Goal: Task Accomplishment & Management: Use online tool/utility

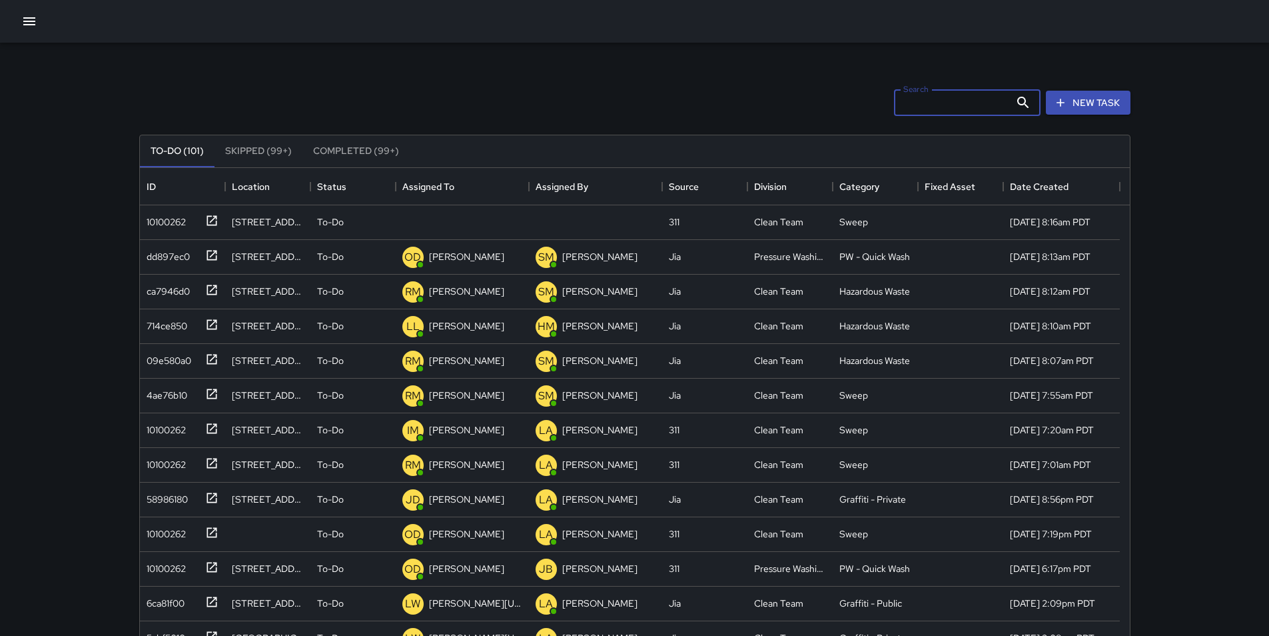
scroll to position [554, 980]
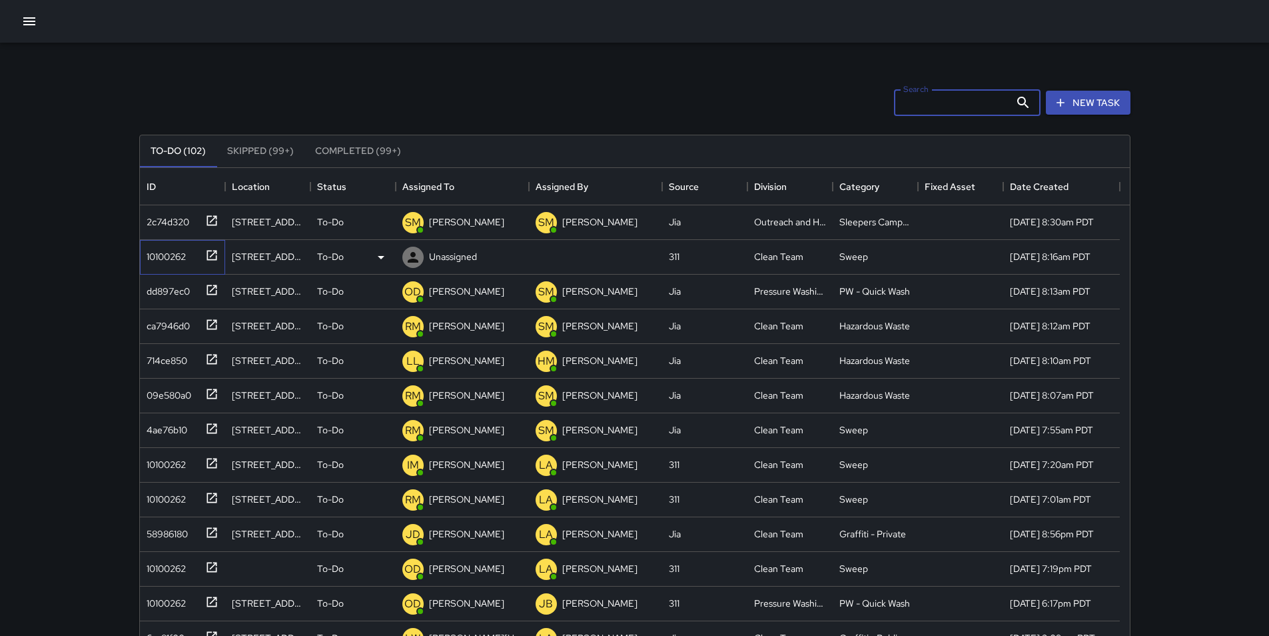
click at [173, 264] on div "10100262" at bounding box center [179, 254] width 77 height 22
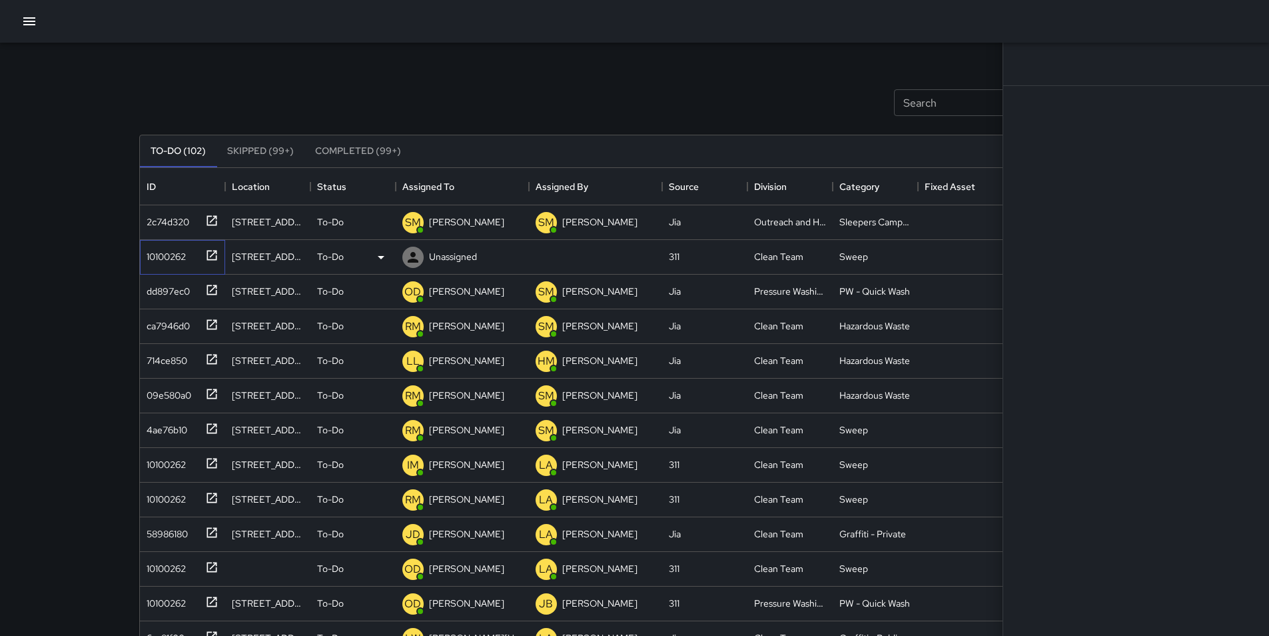
click at [173, 264] on div "10100262" at bounding box center [179, 254] width 77 height 22
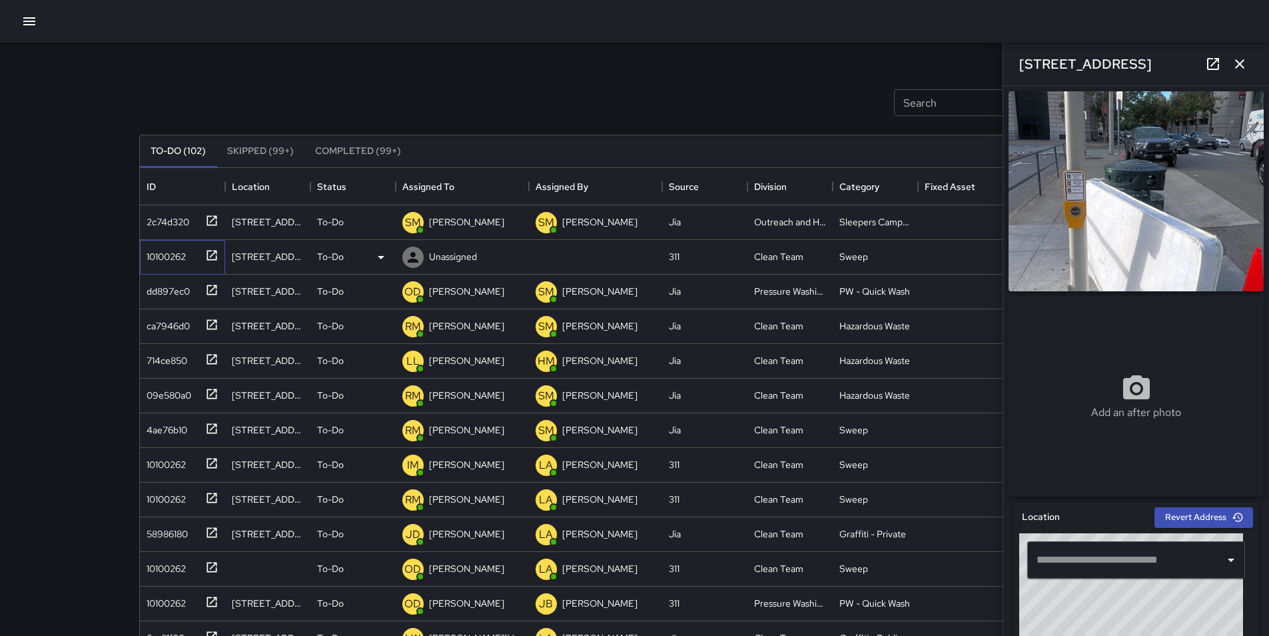
type input "**********"
click at [384, 258] on icon at bounding box center [381, 257] width 16 height 16
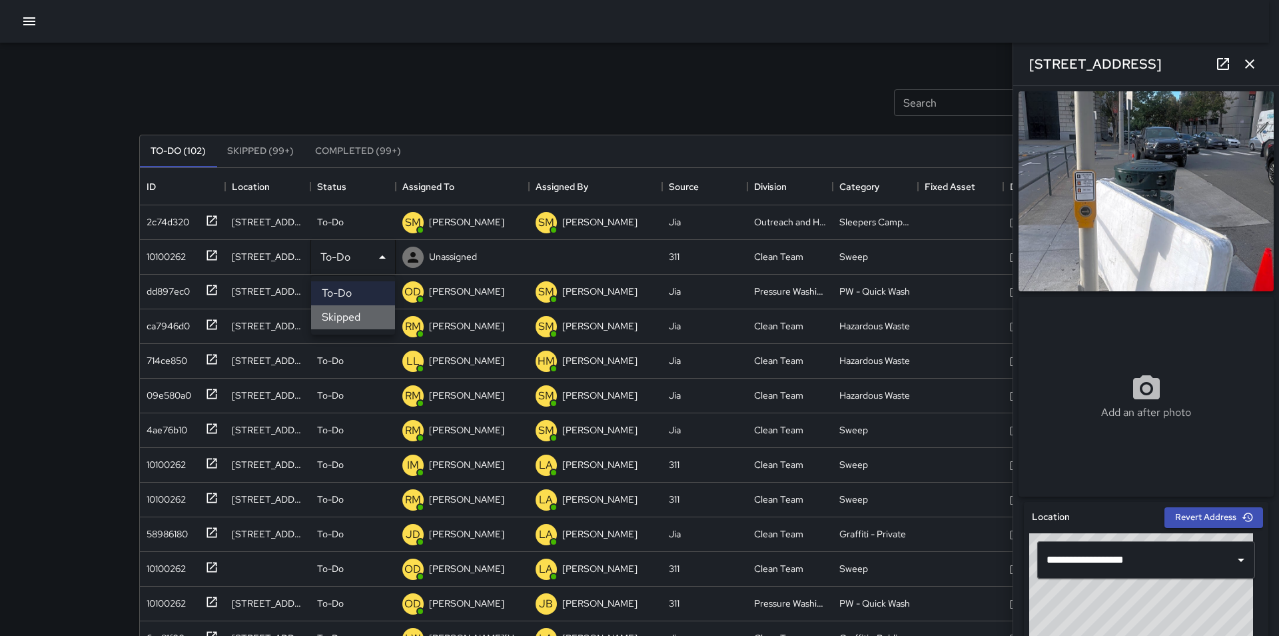
click at [370, 314] on li "Skipped" at bounding box center [353, 317] width 84 height 24
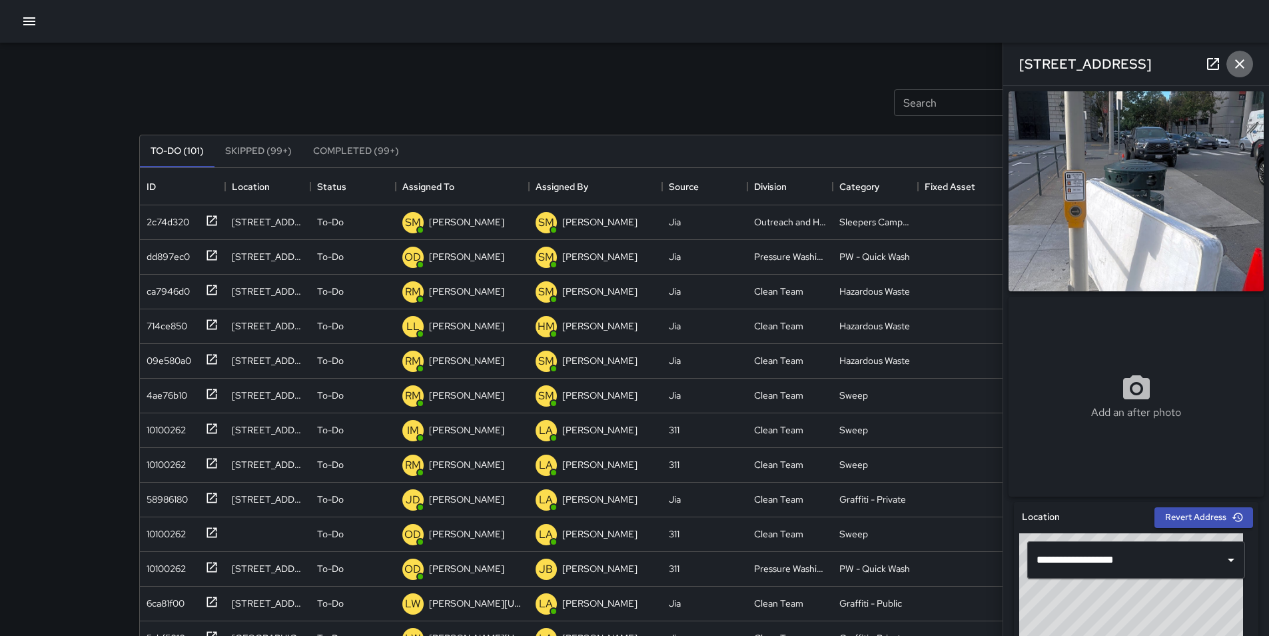
click at [1242, 67] on icon "button" at bounding box center [1239, 63] width 9 height 9
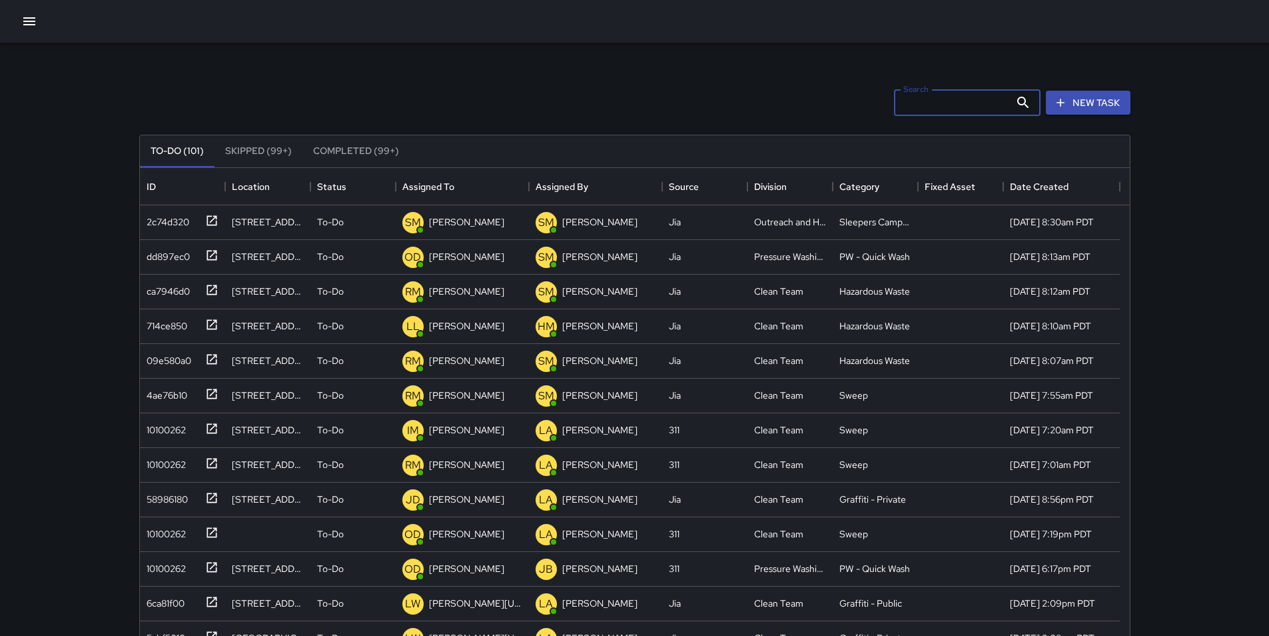
click at [949, 103] on input "Search" at bounding box center [952, 102] width 116 height 27
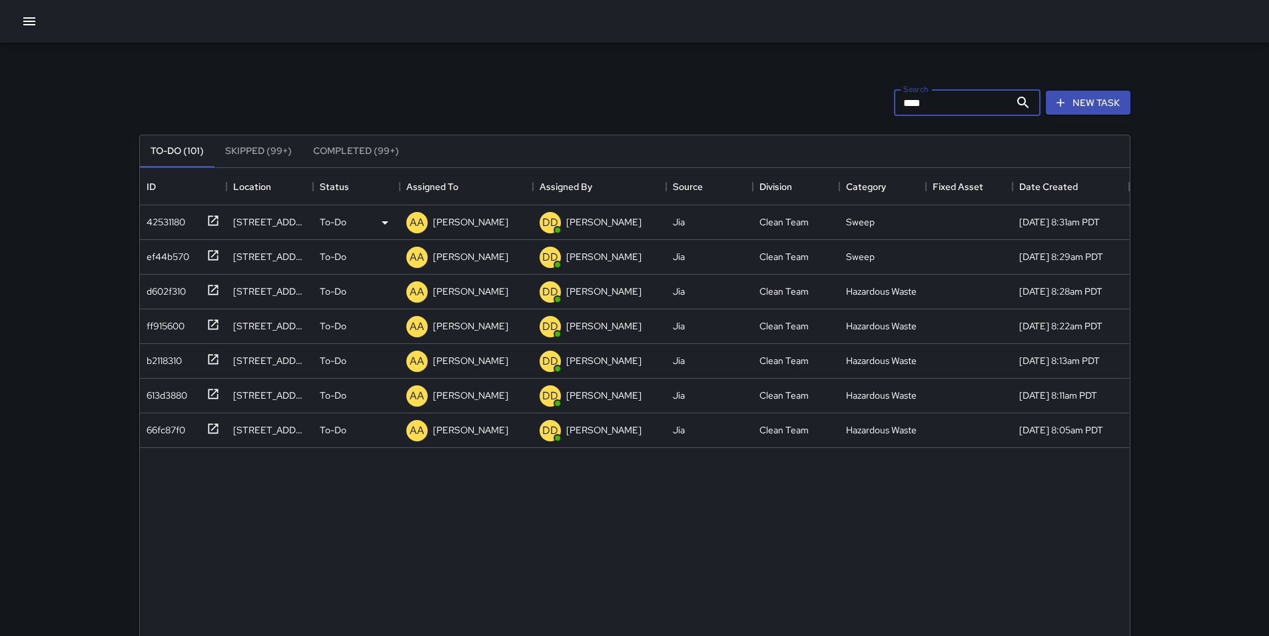
type input "****"
click at [167, 232] on div "42531180" at bounding box center [183, 222] width 87 height 35
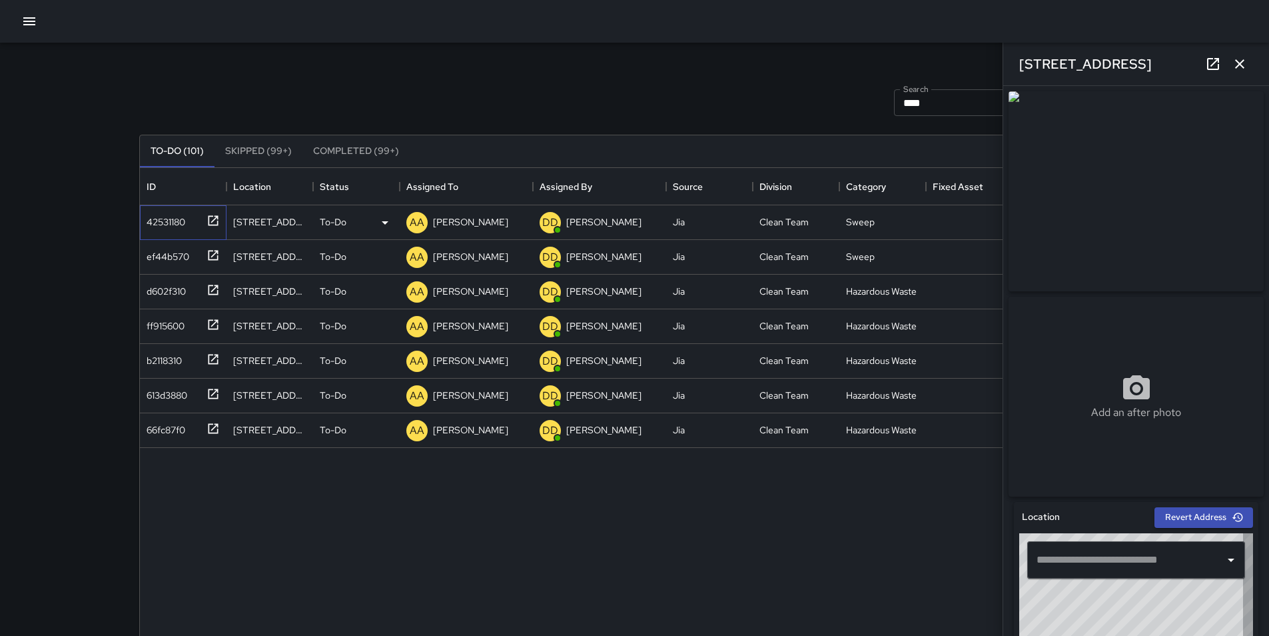
type input "**********"
click at [474, 221] on p "[PERSON_NAME]" at bounding box center [470, 221] width 75 height 13
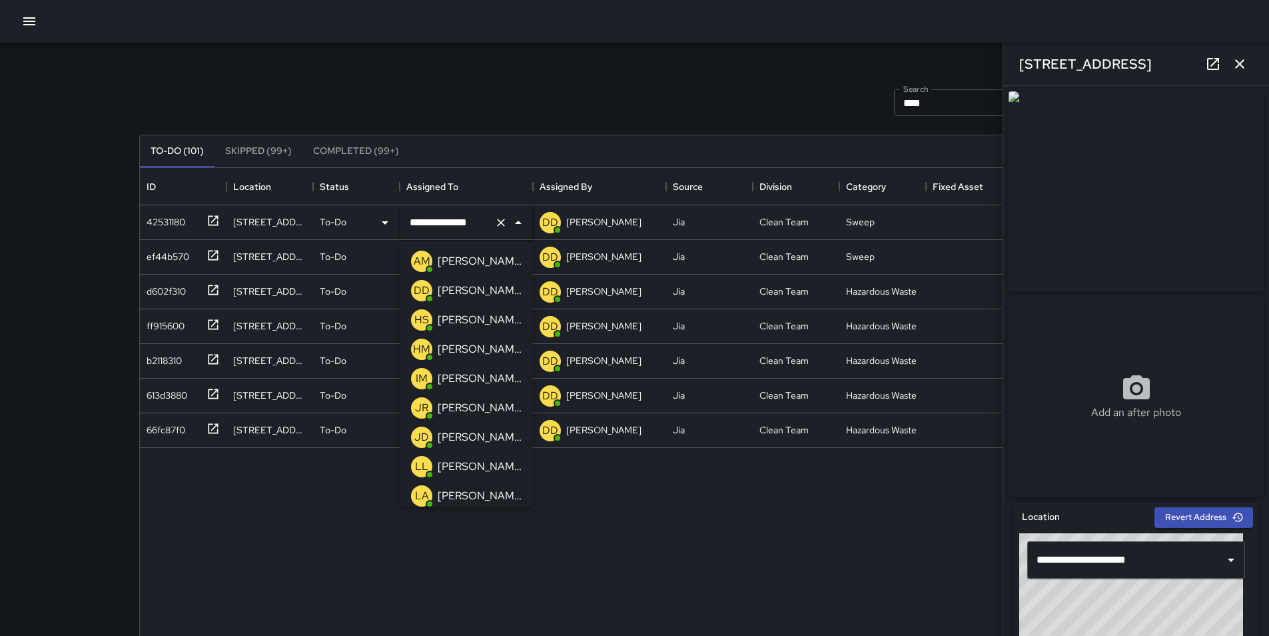
scroll to position [297, 0]
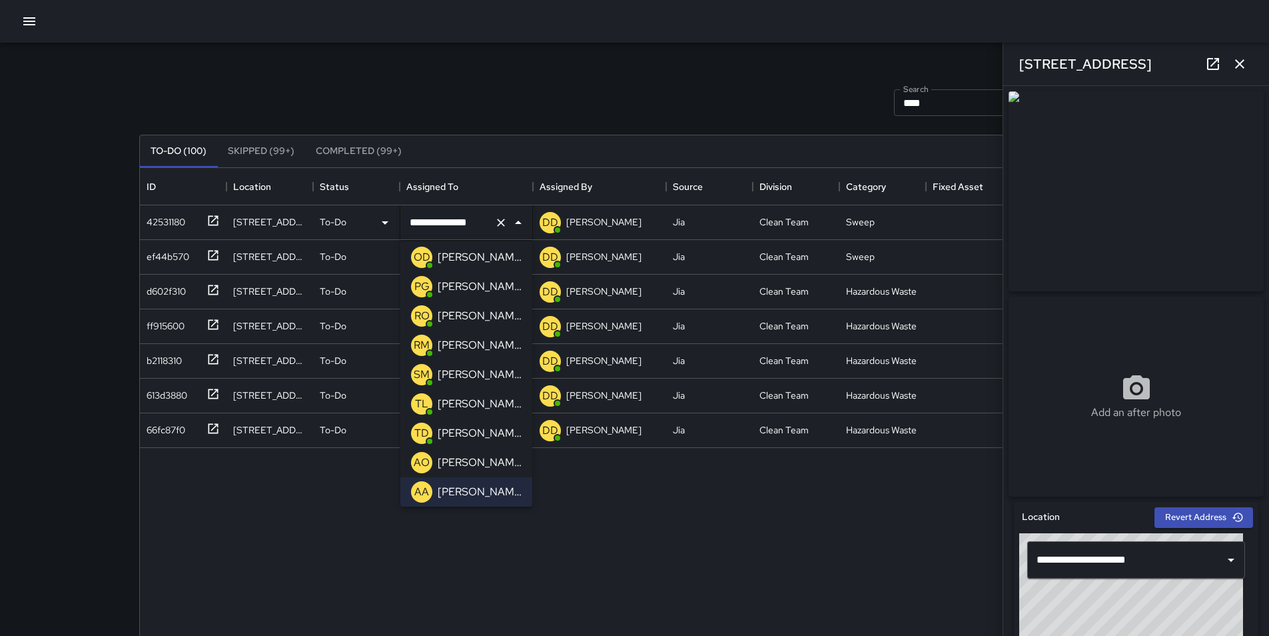
click at [480, 320] on p "[PERSON_NAME]" at bounding box center [480, 316] width 84 height 16
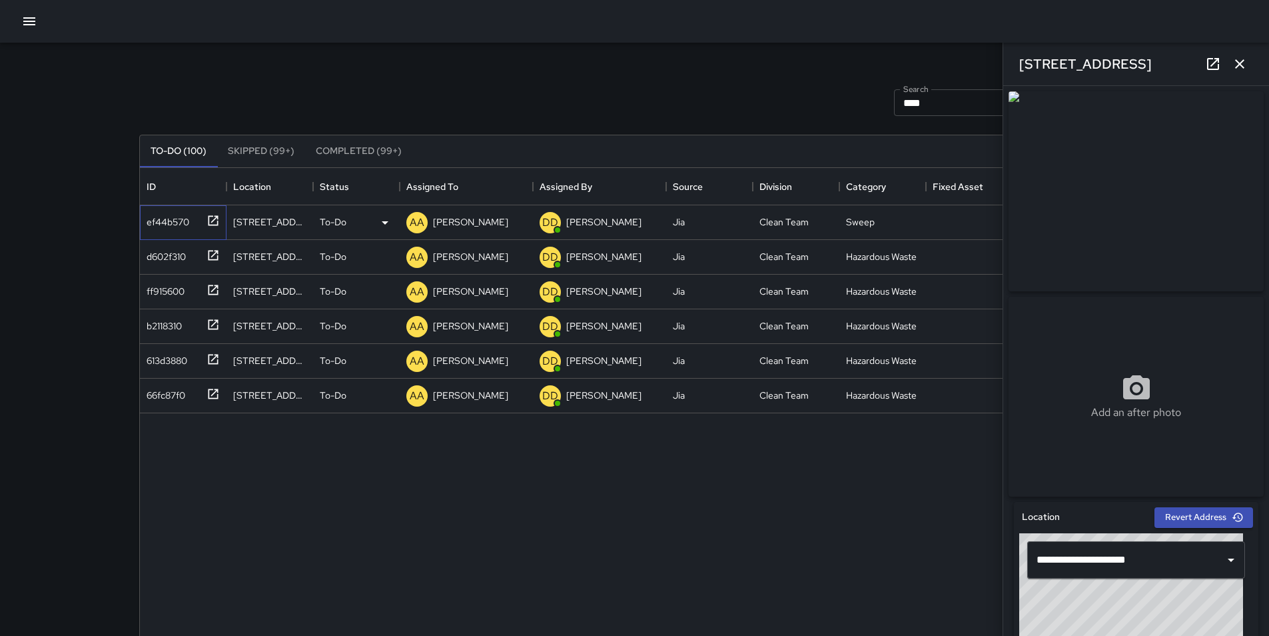
click at [176, 226] on div "ef44b570" at bounding box center [165, 219] width 48 height 19
type input "**********"
click at [480, 225] on p "[PERSON_NAME]" at bounding box center [470, 221] width 75 height 13
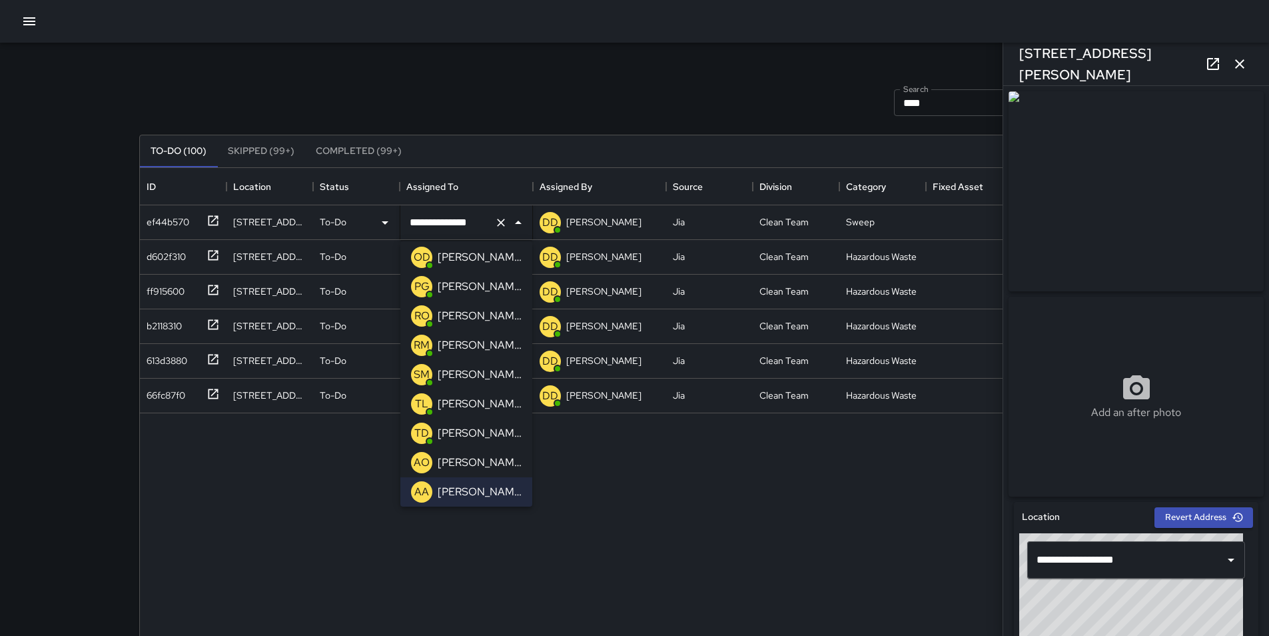
click at [486, 314] on p "[PERSON_NAME]" at bounding box center [480, 316] width 84 height 16
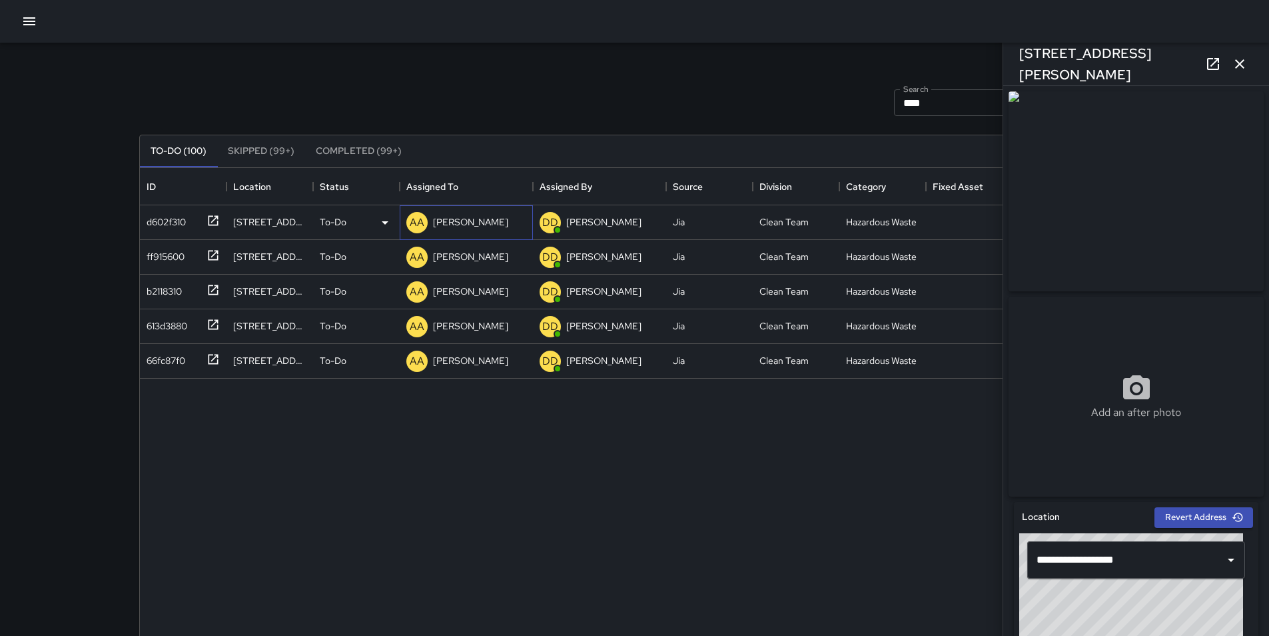
click at [470, 218] on p "[PERSON_NAME]" at bounding box center [470, 221] width 75 height 13
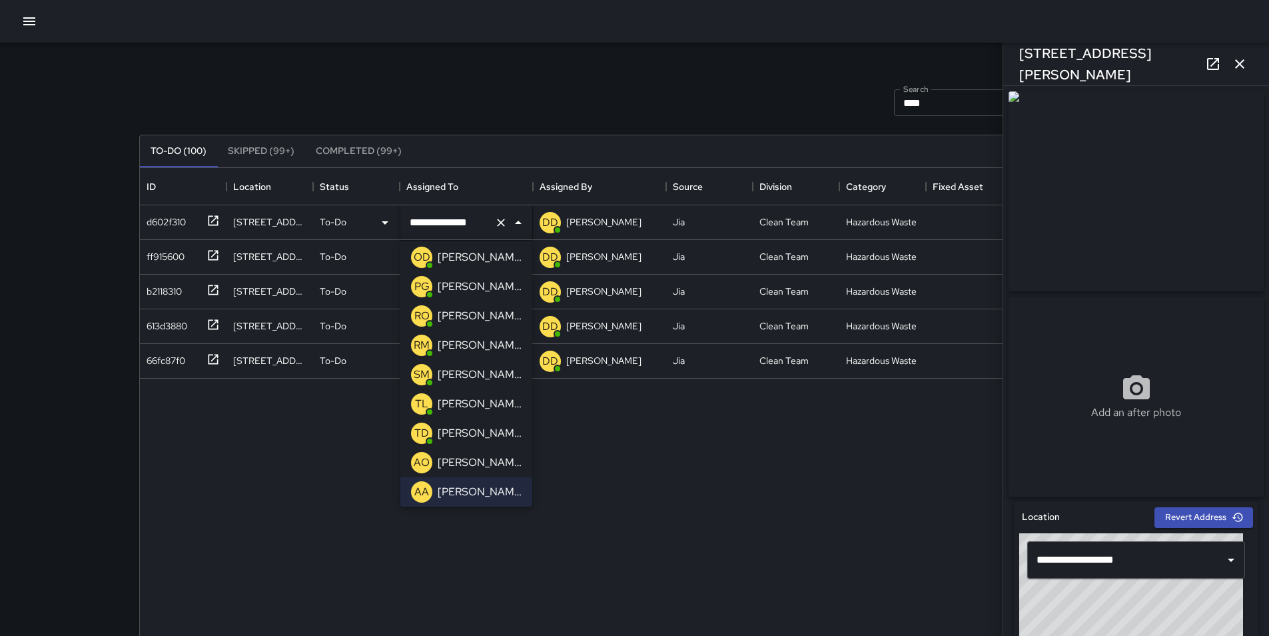
click at [478, 314] on p "[PERSON_NAME]" at bounding box center [480, 316] width 84 height 16
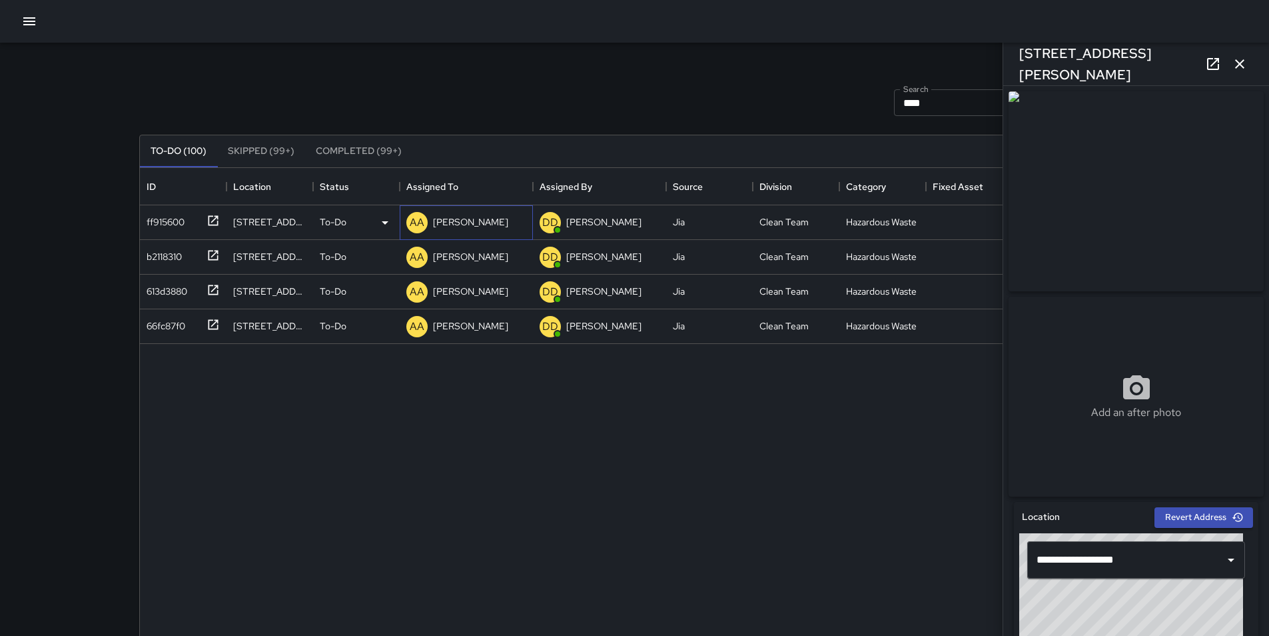
click at [460, 221] on p "[PERSON_NAME]" at bounding box center [470, 221] width 75 height 13
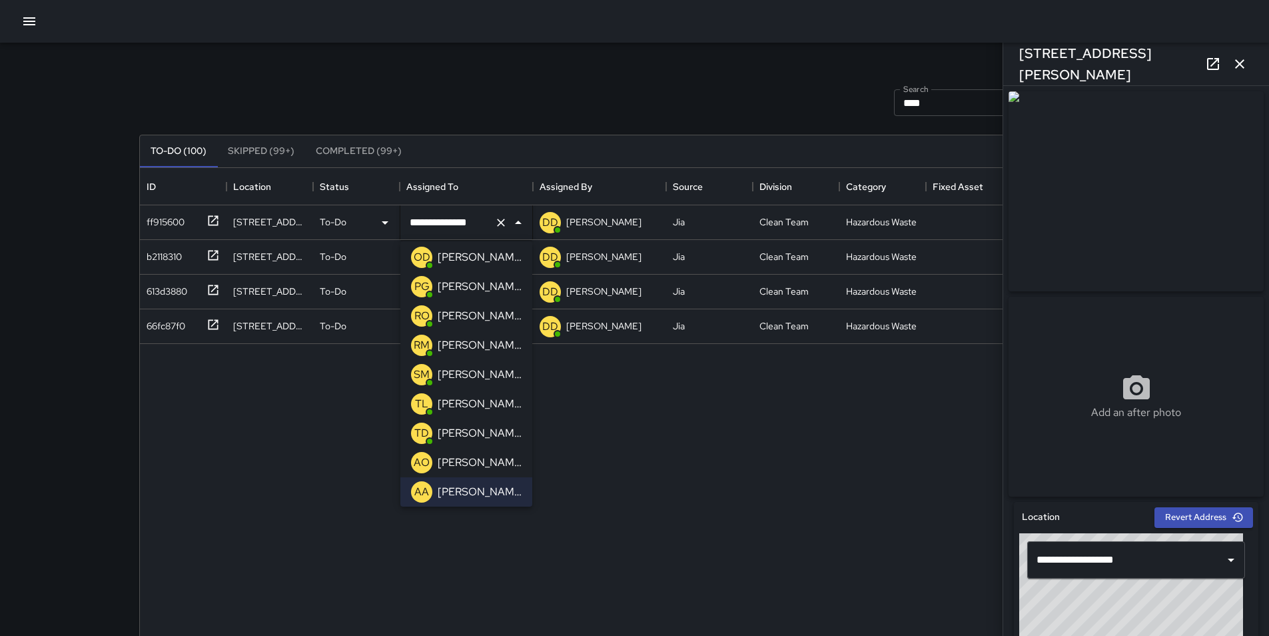
click at [486, 313] on p "[PERSON_NAME]" at bounding box center [480, 316] width 84 height 16
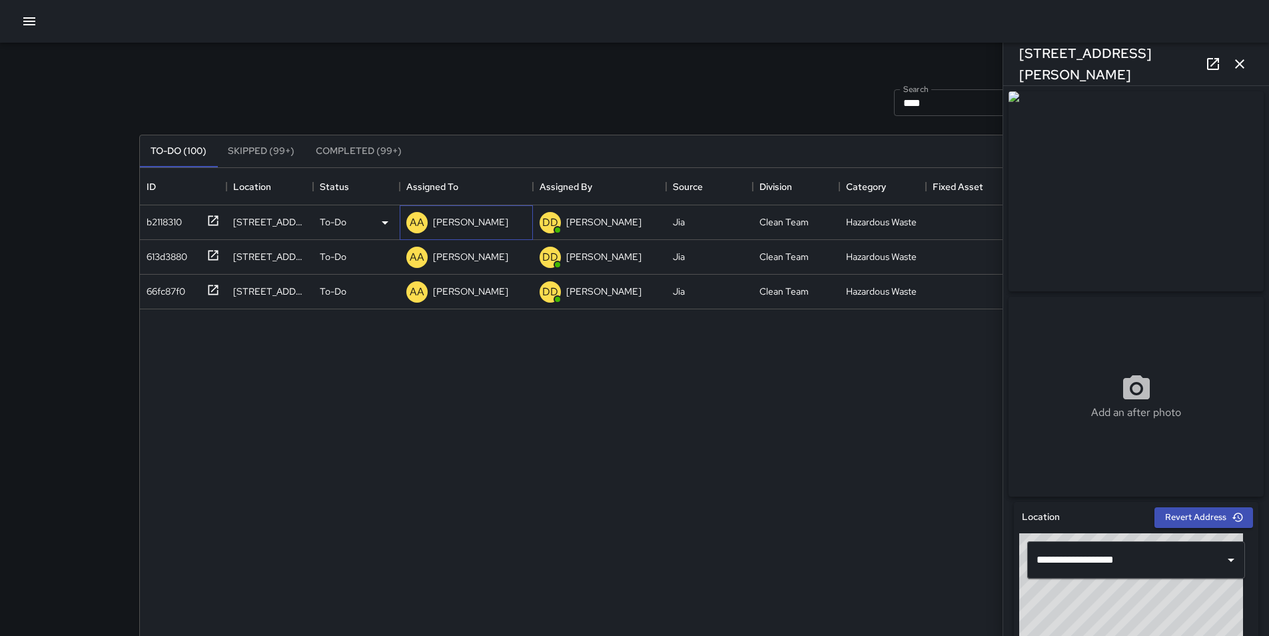
click at [466, 220] on p "[PERSON_NAME]" at bounding box center [470, 221] width 75 height 13
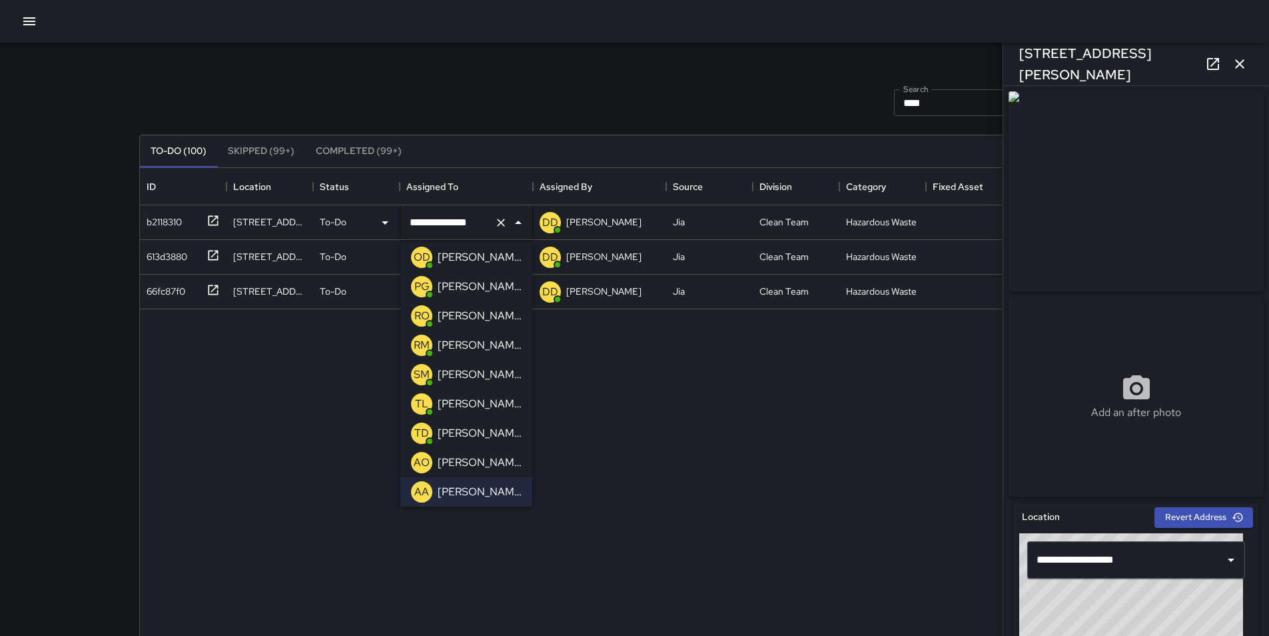
click at [479, 315] on p "[PERSON_NAME]" at bounding box center [480, 316] width 84 height 16
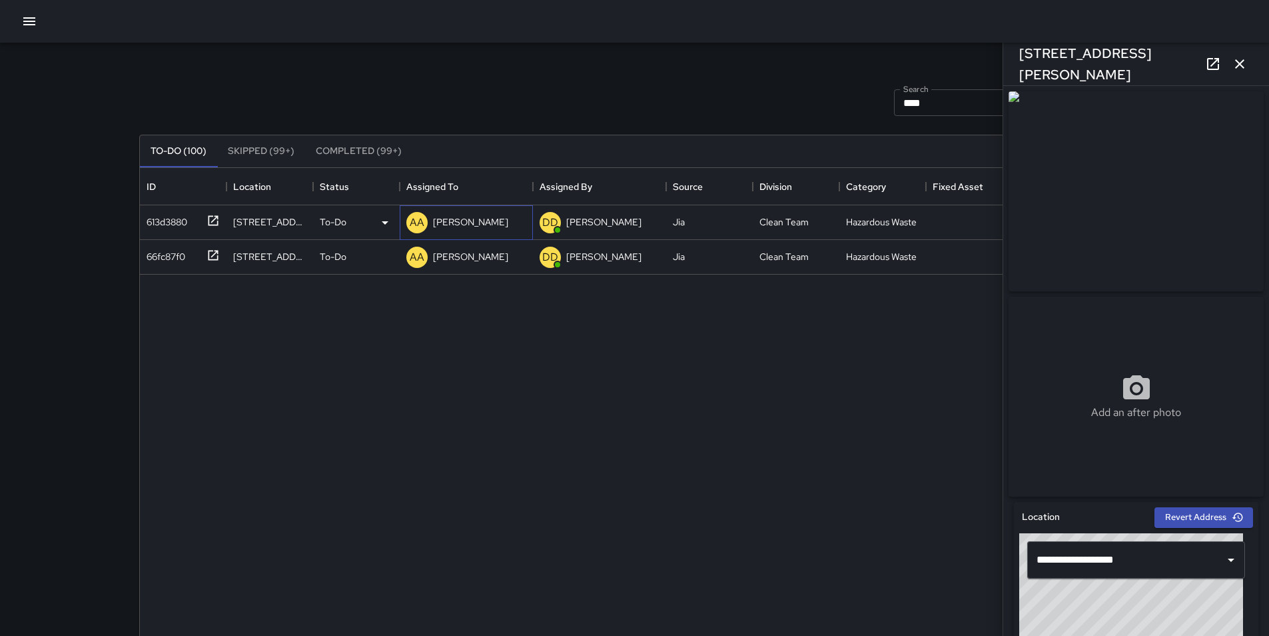
click at [465, 218] on p "[PERSON_NAME]" at bounding box center [470, 221] width 75 height 13
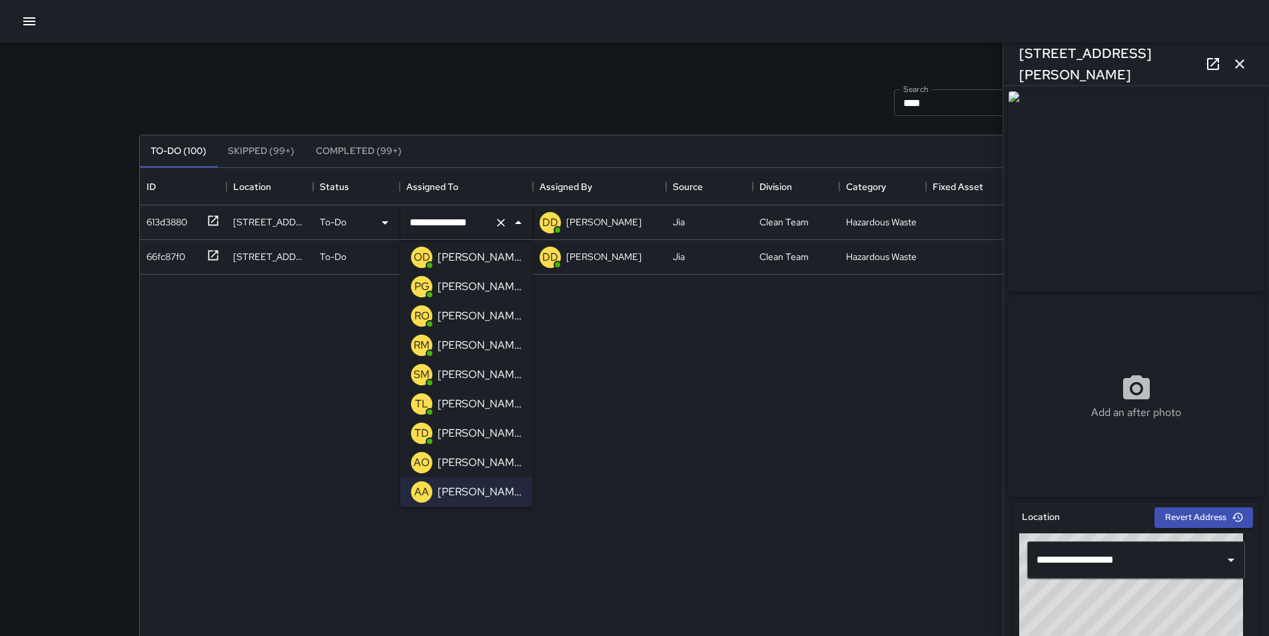
click at [489, 322] on p "[PERSON_NAME]" at bounding box center [480, 316] width 84 height 16
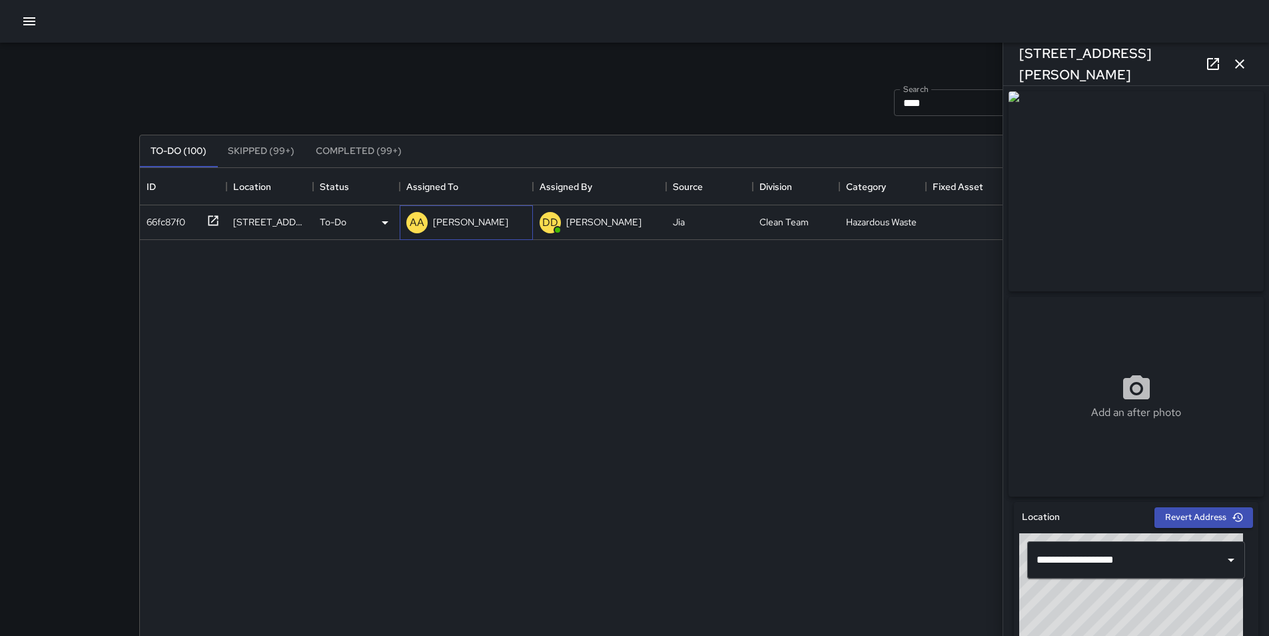
click at [458, 229] on div "[PERSON_NAME]" at bounding box center [470, 222] width 81 height 19
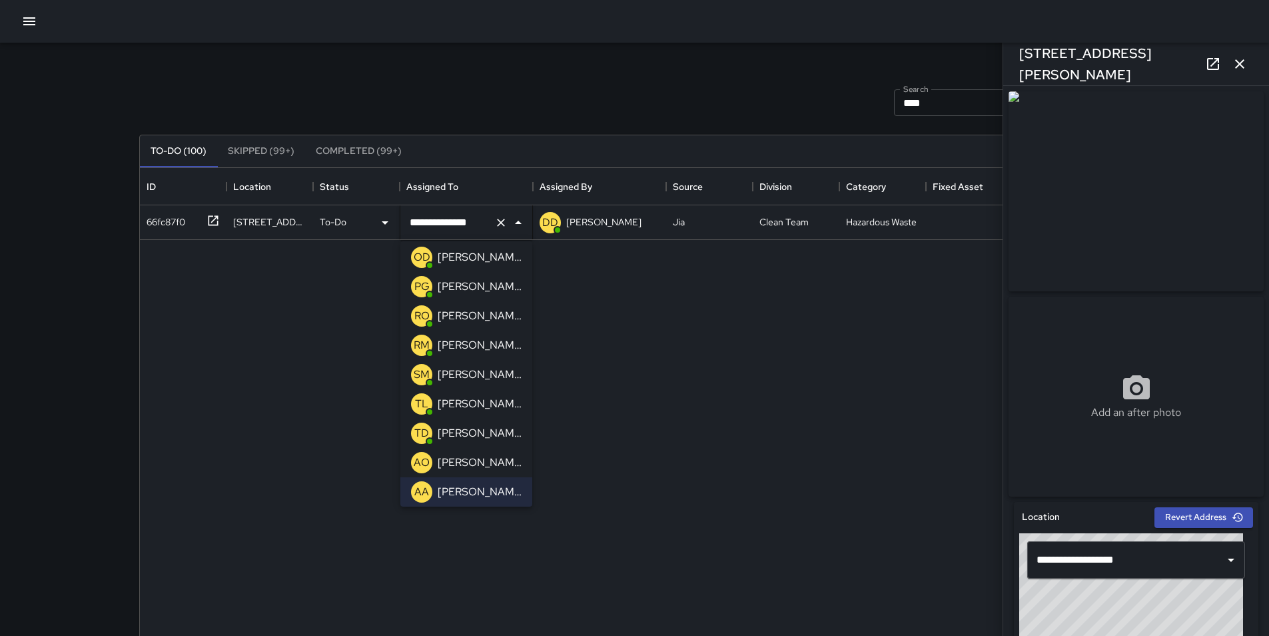
click at [485, 306] on div "[PERSON_NAME]" at bounding box center [479, 315] width 89 height 21
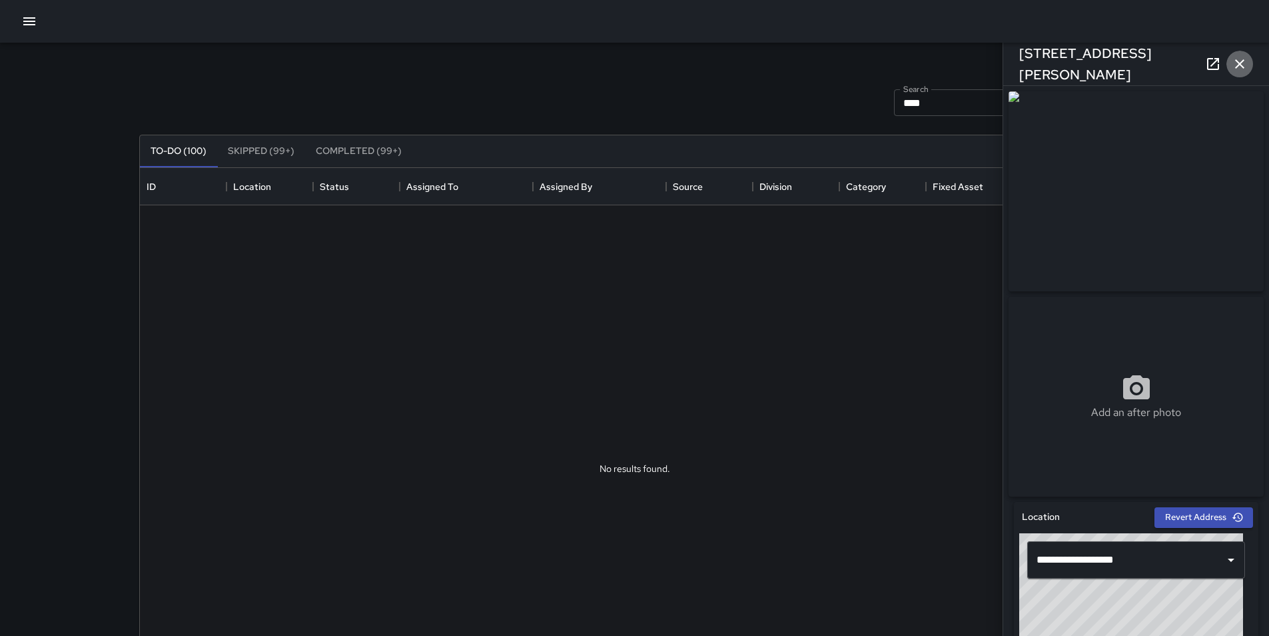
click at [1243, 66] on icon "button" at bounding box center [1240, 64] width 16 height 16
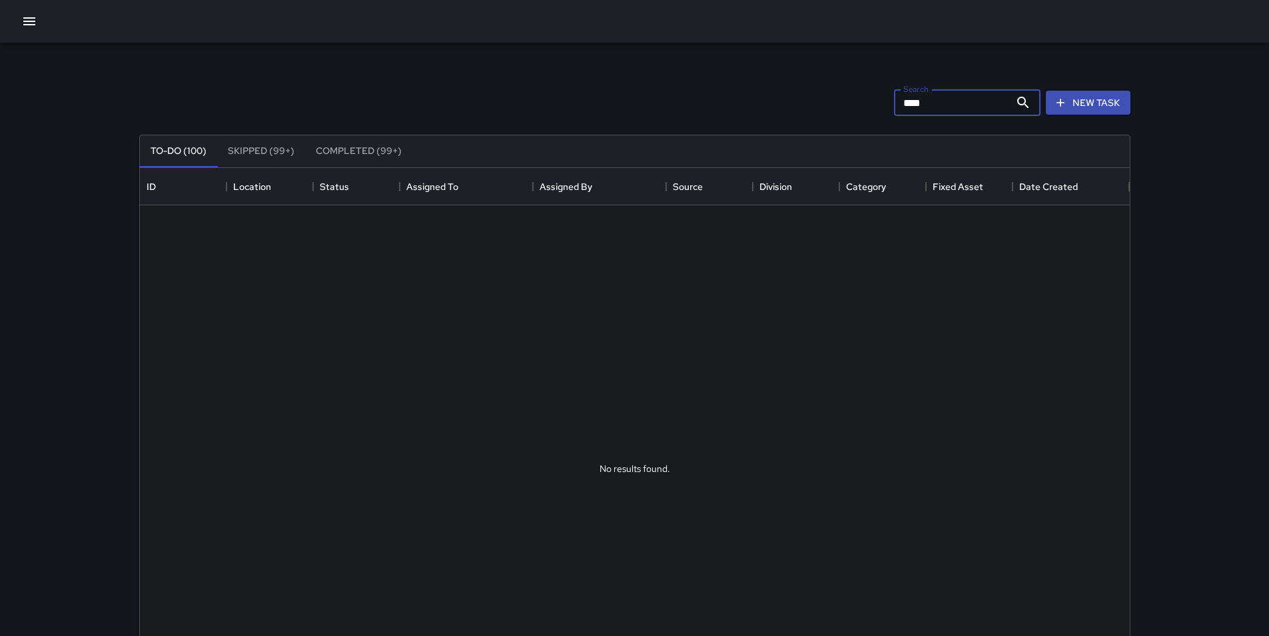
click at [967, 100] on input "****" at bounding box center [952, 102] width 116 height 27
type input "*"
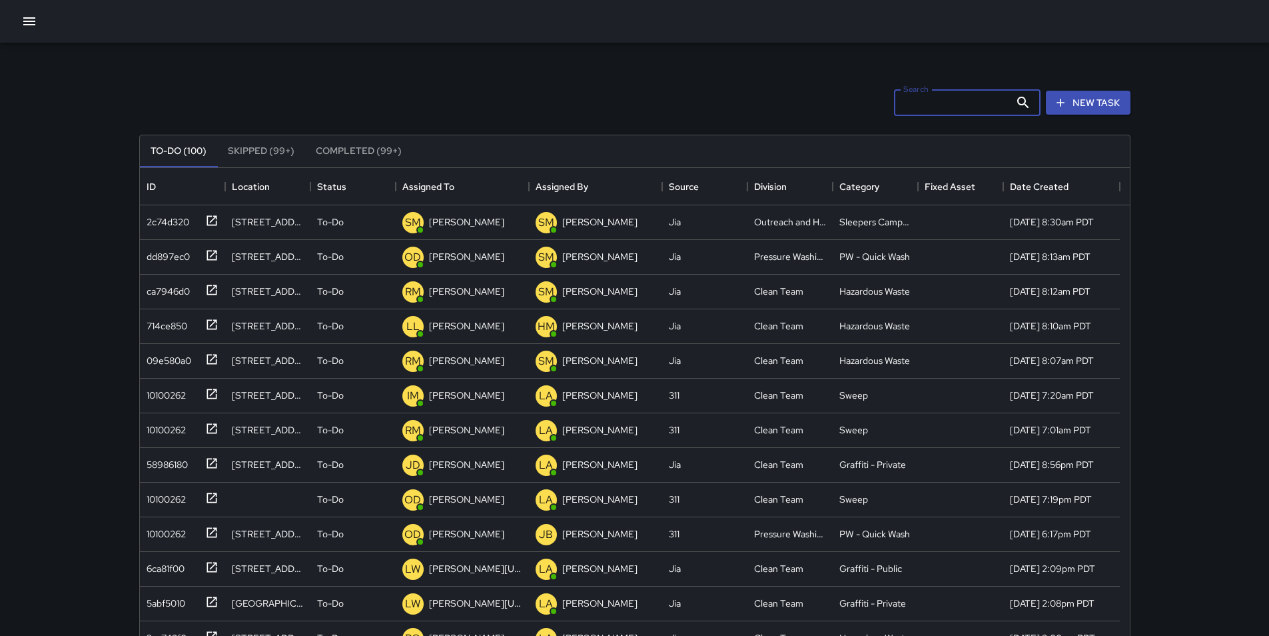
type input "*"
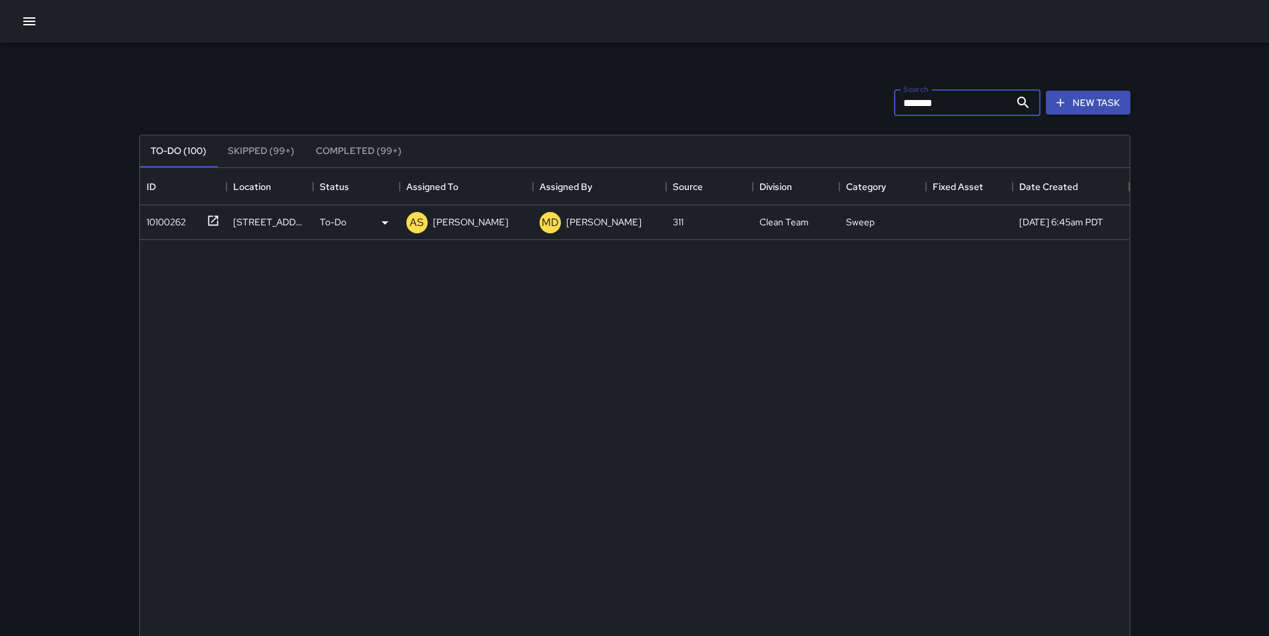
type input "*******"
click at [166, 226] on div "10100262" at bounding box center [163, 219] width 45 height 19
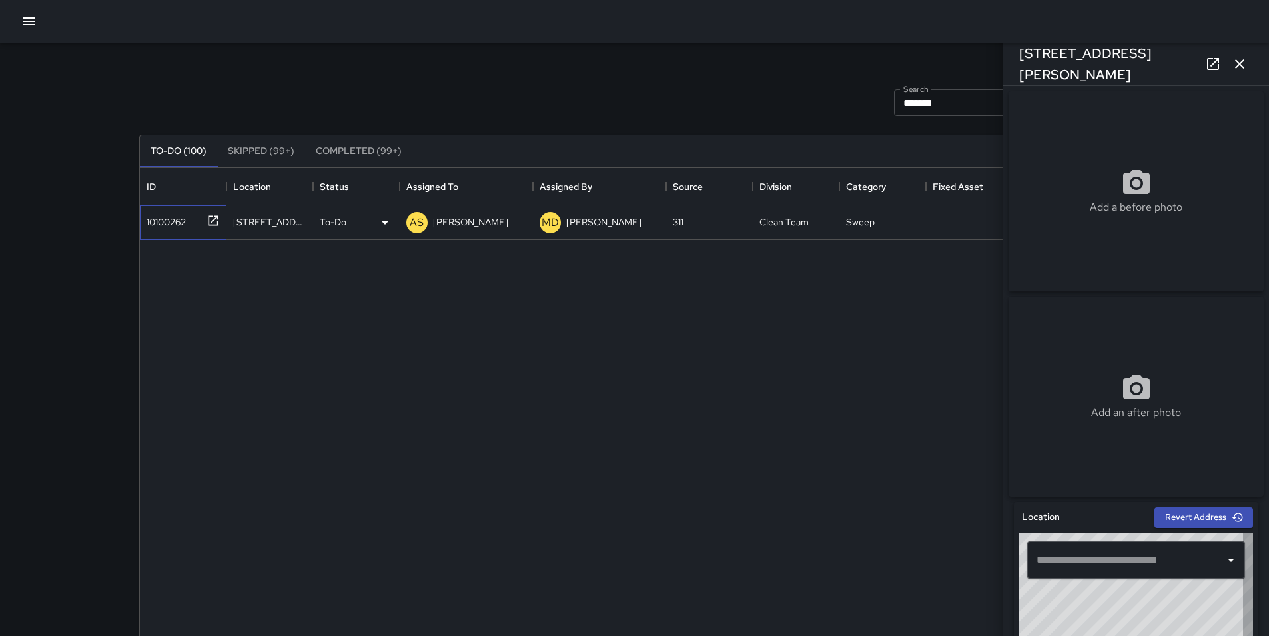
type input "**********"
click at [166, 226] on div "10100262" at bounding box center [163, 219] width 45 height 19
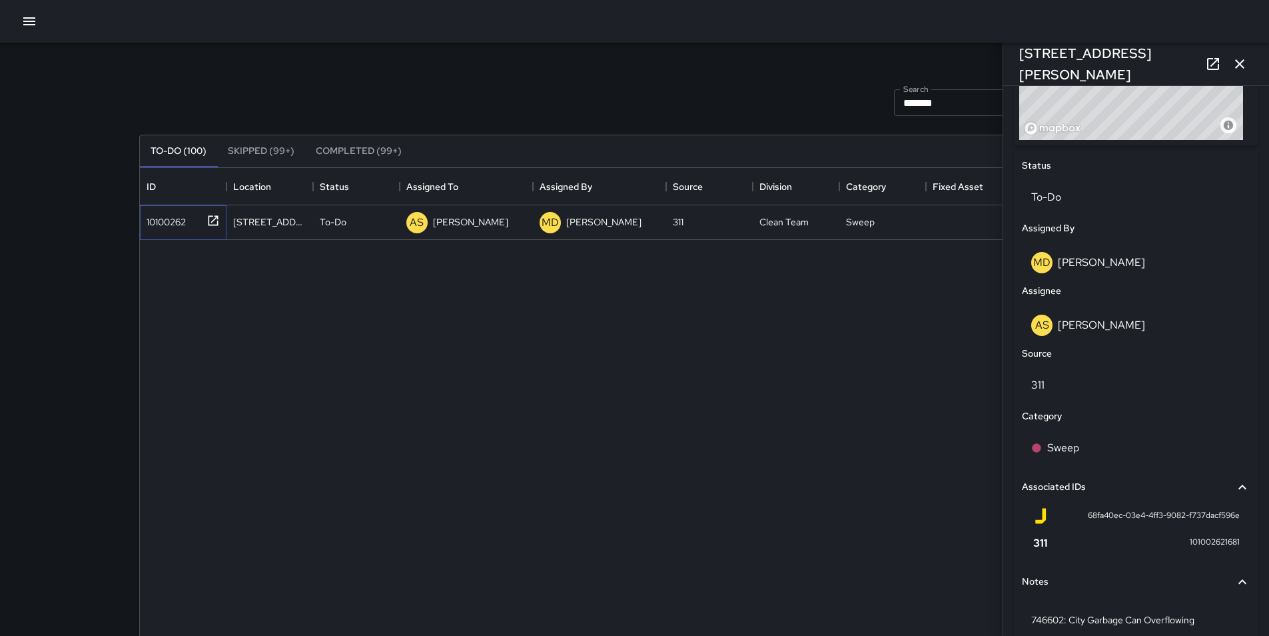
scroll to position [578, 0]
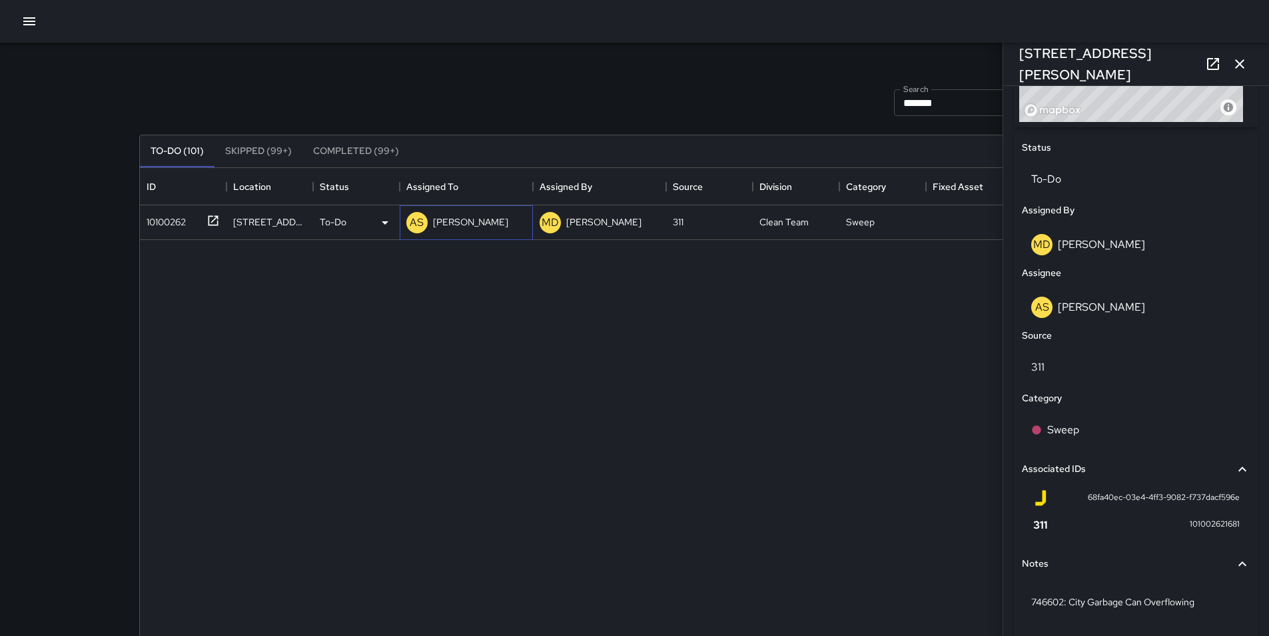
click at [458, 226] on p "[PERSON_NAME]" at bounding box center [470, 221] width 75 height 13
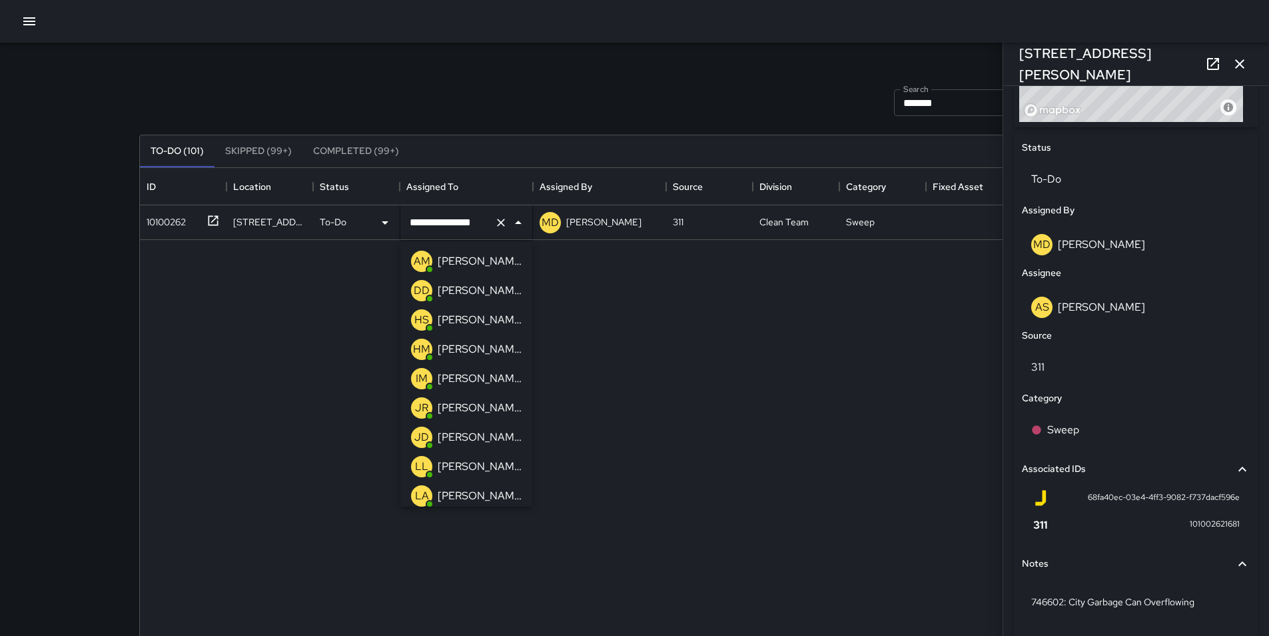
scroll to position [326, 0]
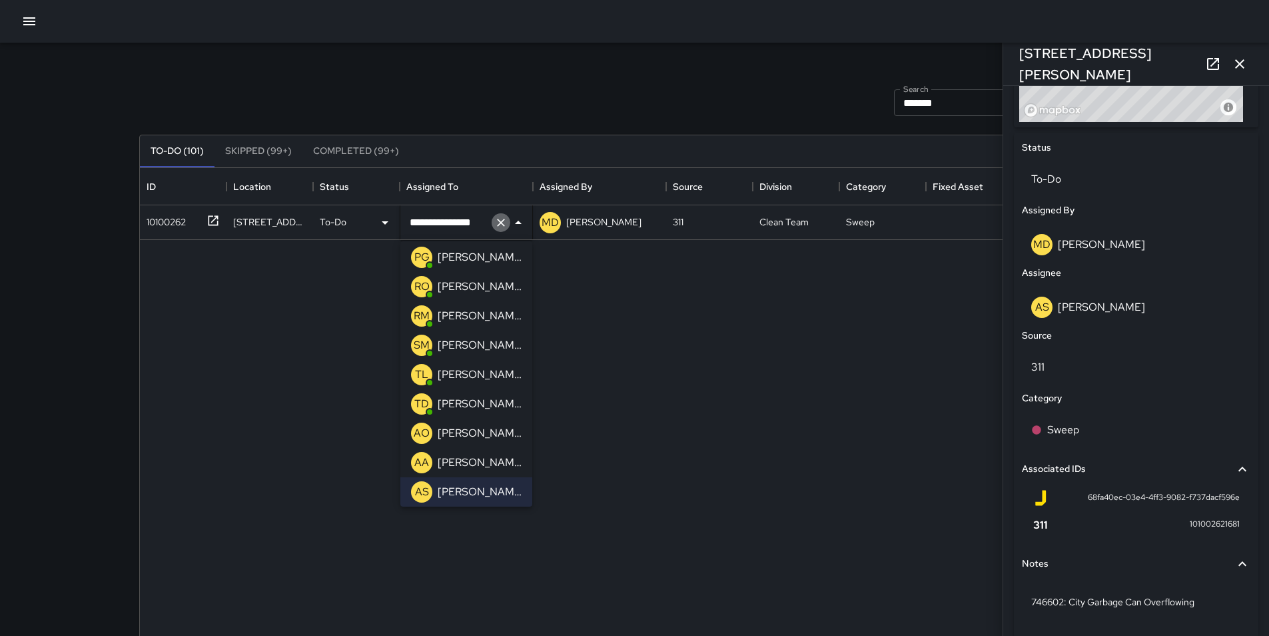
click at [498, 221] on icon "Clear" at bounding box center [500, 222] width 13 height 13
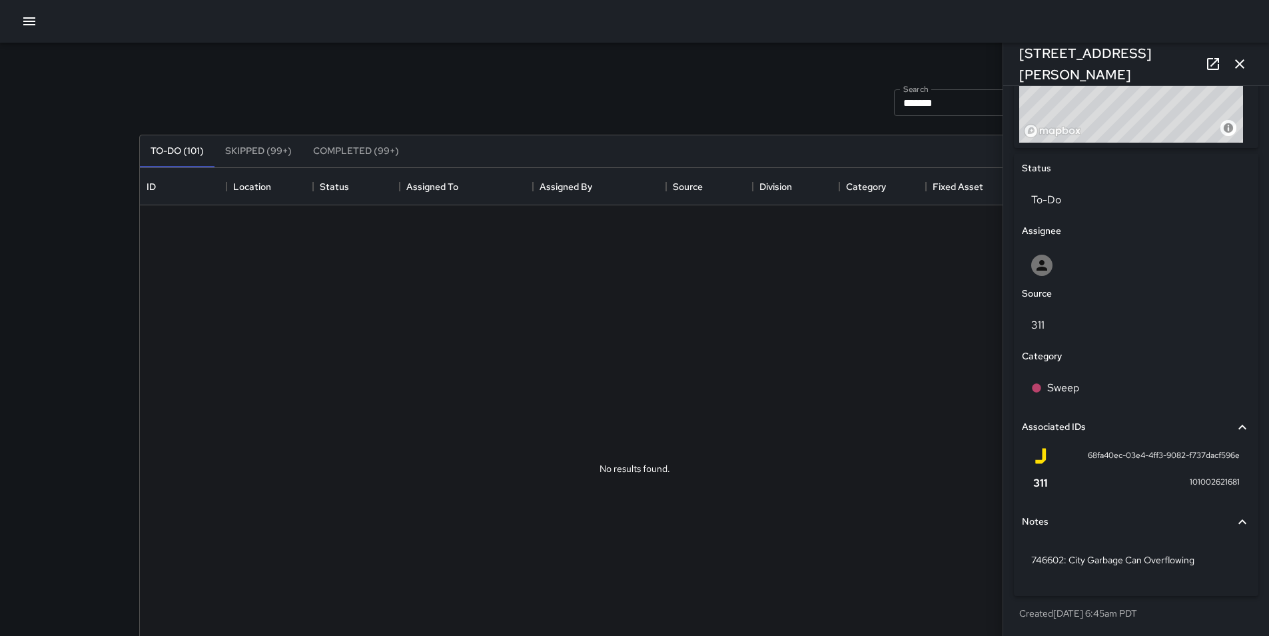
scroll to position [562, 0]
click at [1241, 65] on icon "button" at bounding box center [1239, 63] width 9 height 9
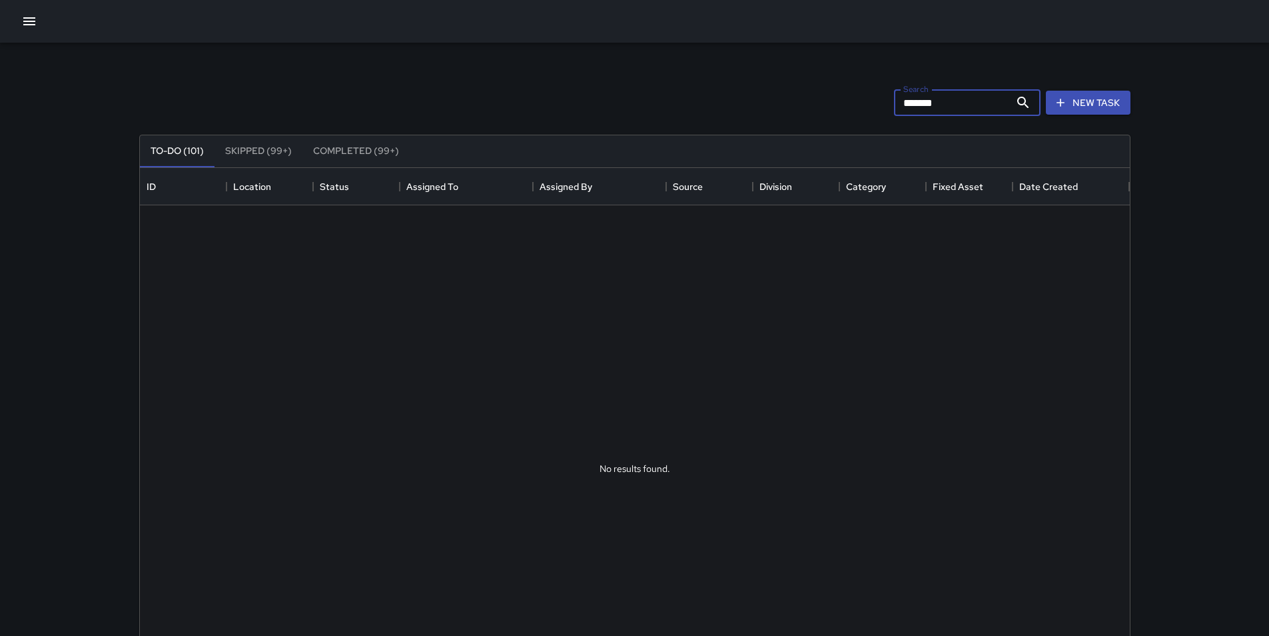
click at [970, 104] on input "*******" at bounding box center [952, 102] width 116 height 27
type input "*"
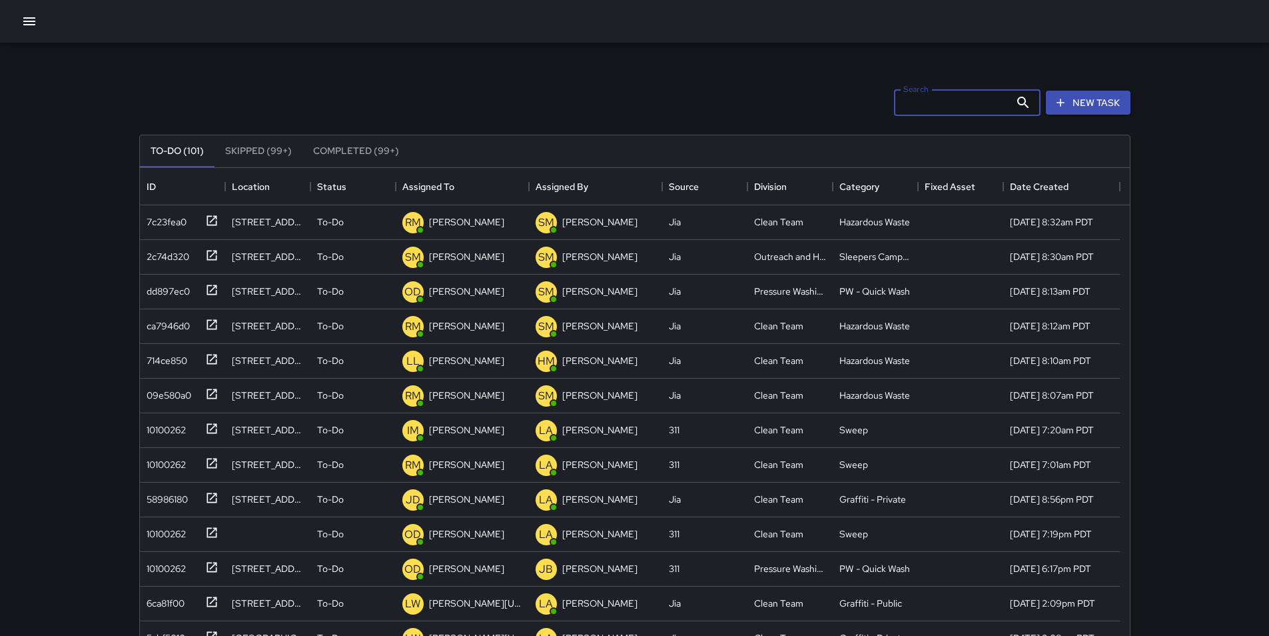
click at [901, 100] on input "Search" at bounding box center [952, 102] width 116 height 27
click at [166, 223] on div "fd086780" at bounding box center [164, 219] width 47 height 19
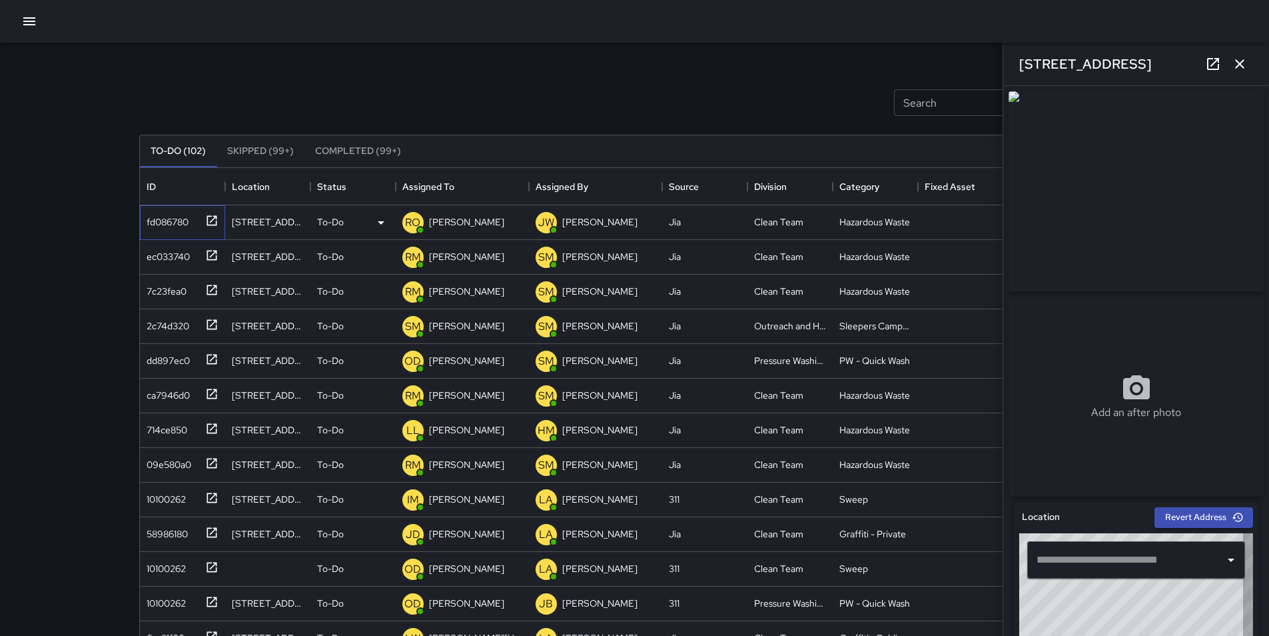
type input "**********"
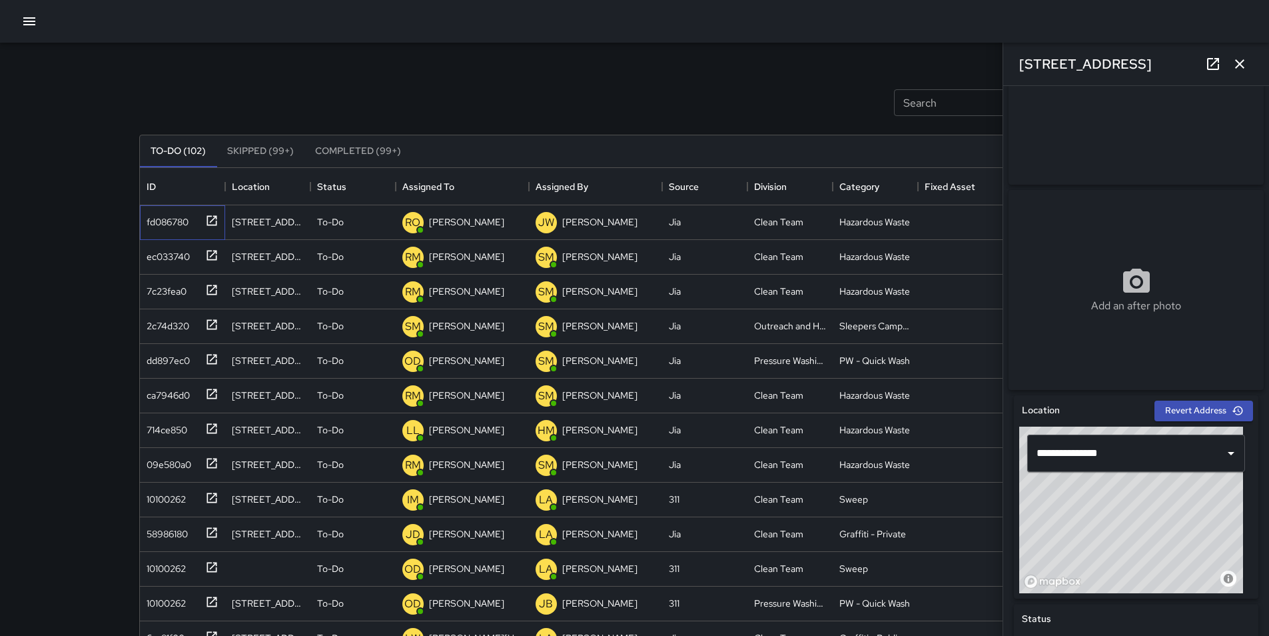
scroll to position [160, 0]
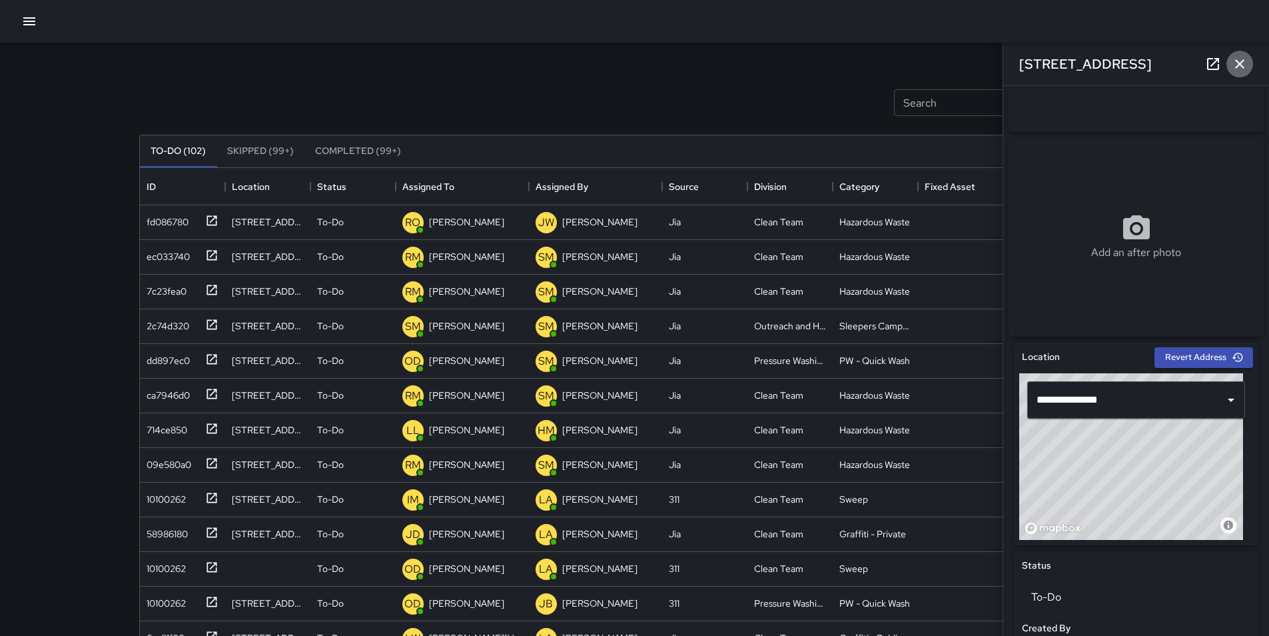
click at [1242, 65] on icon "button" at bounding box center [1240, 64] width 16 height 16
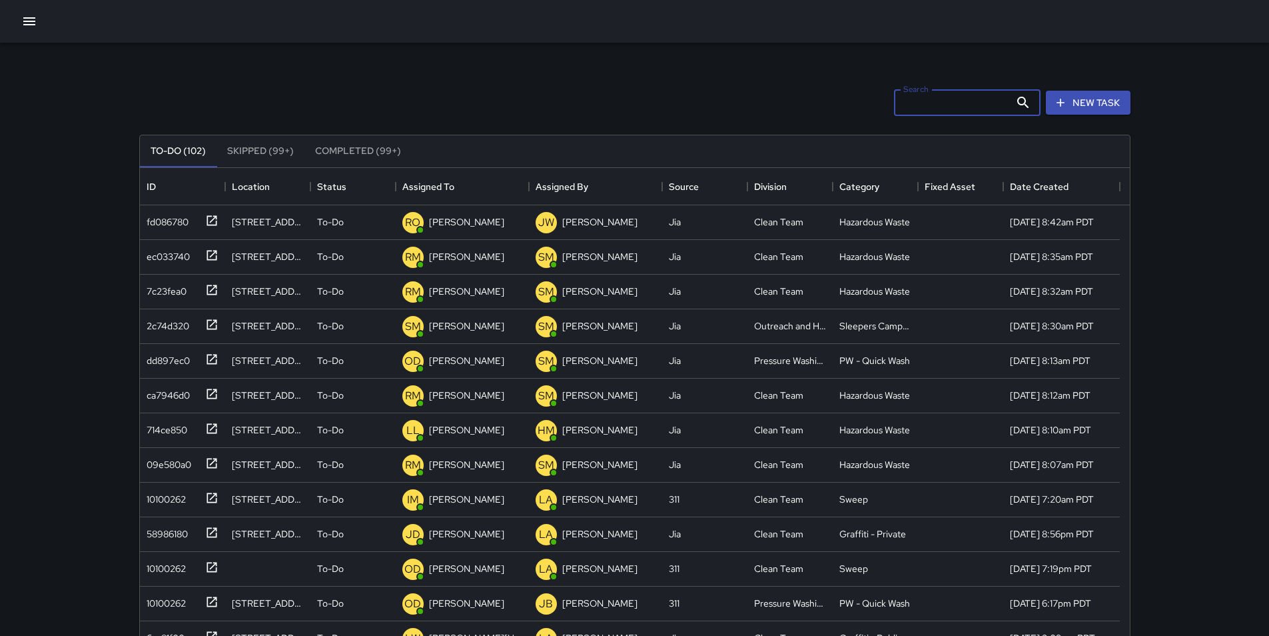
click at [949, 94] on input "Search" at bounding box center [952, 102] width 116 height 27
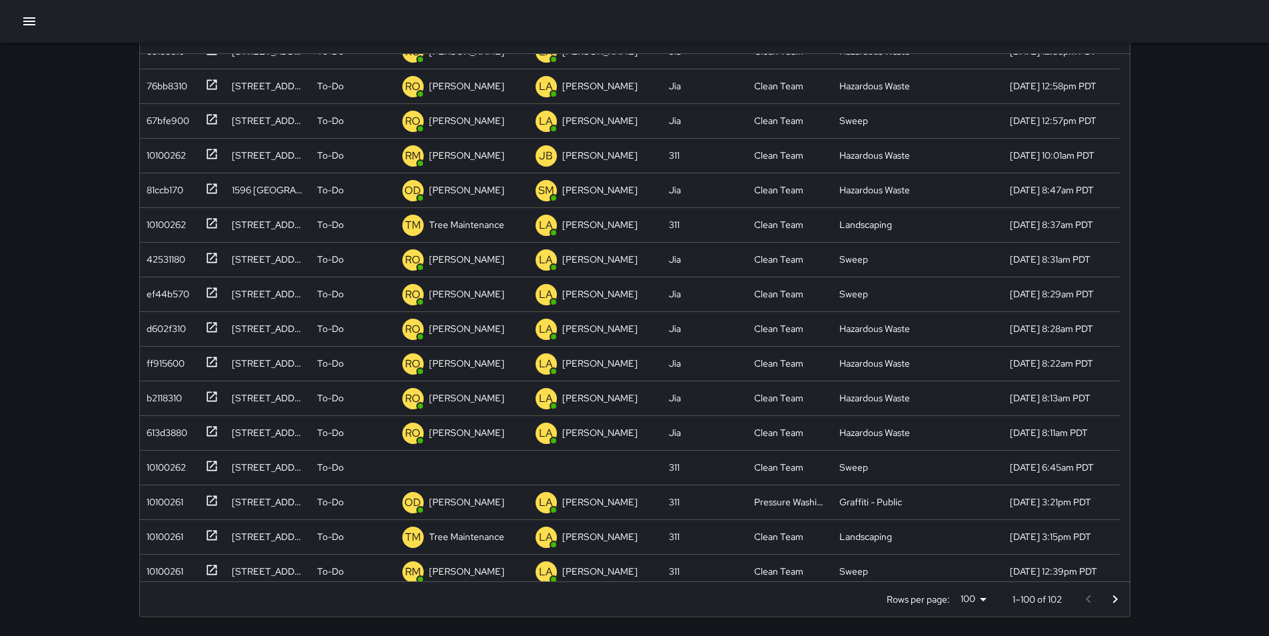
scroll to position [1101, 0]
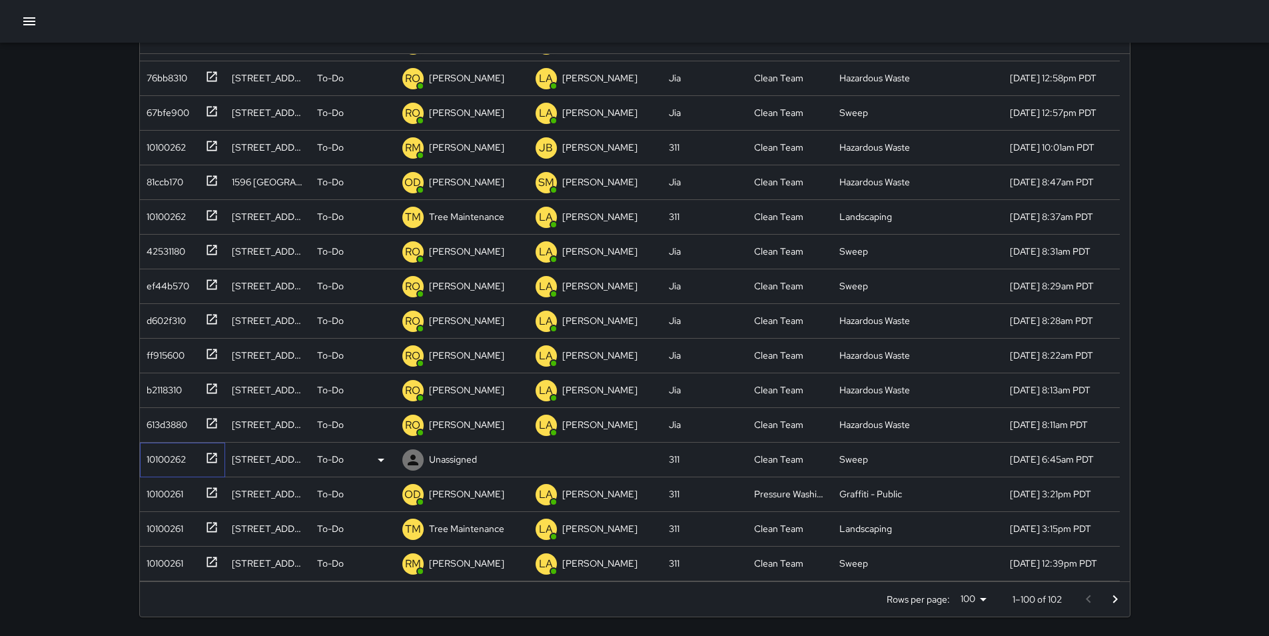
click at [170, 461] on div "10100262" at bounding box center [163, 456] width 45 height 19
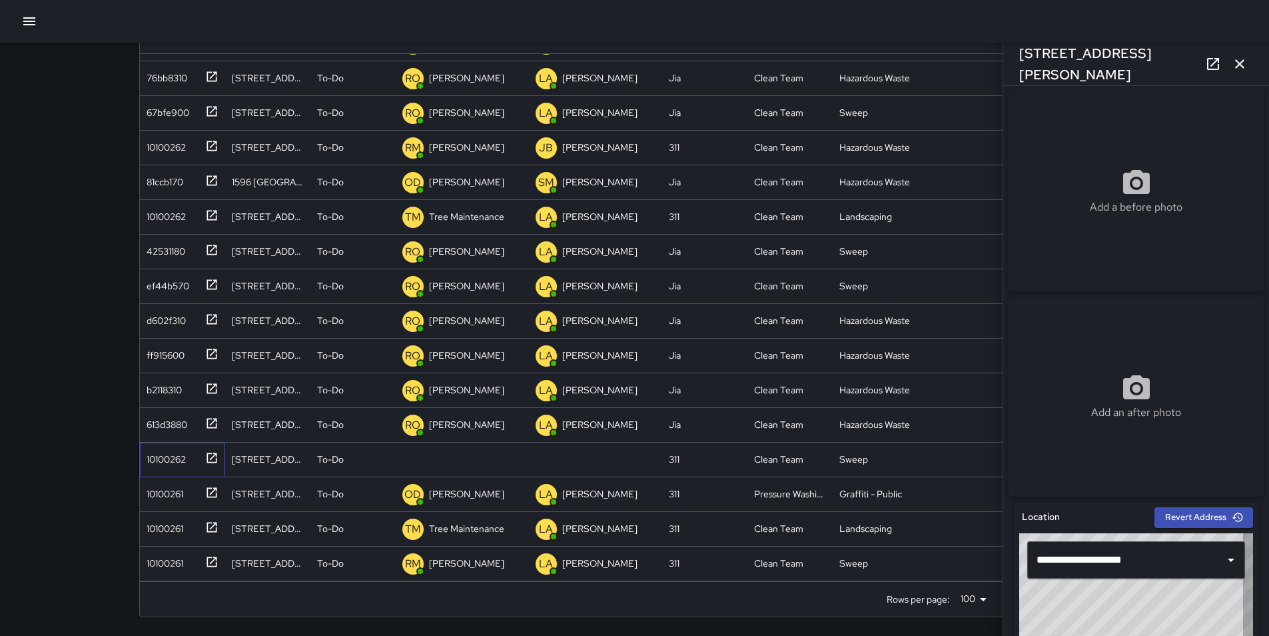
type input "**********"
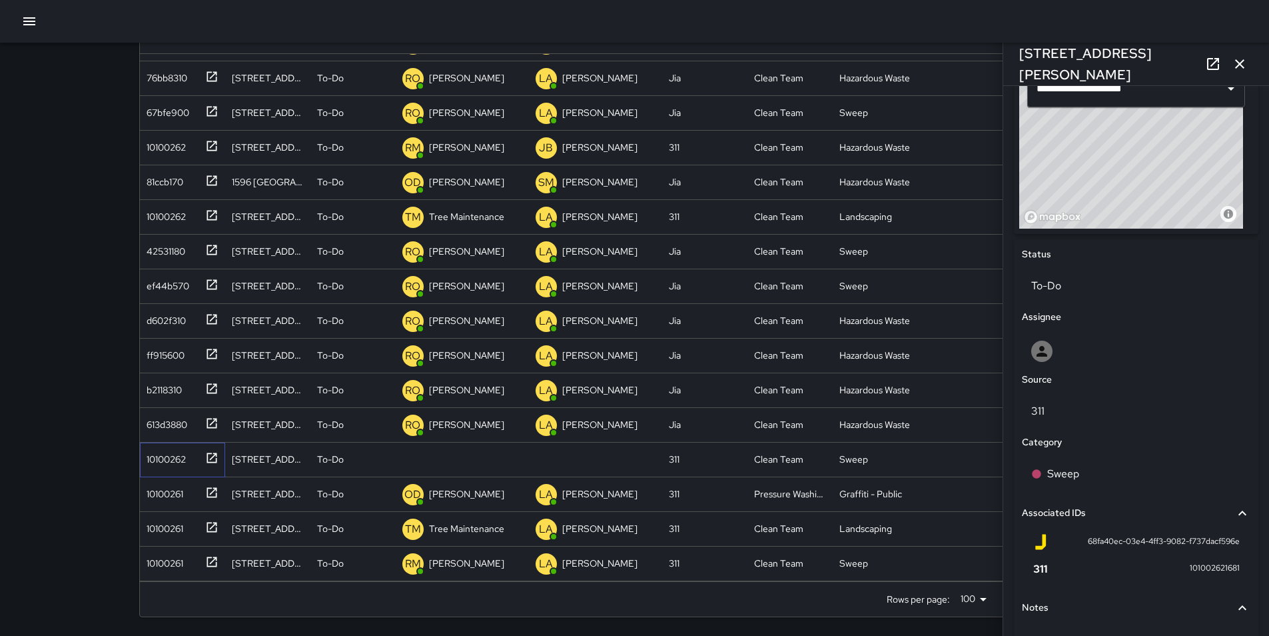
scroll to position [562, 0]
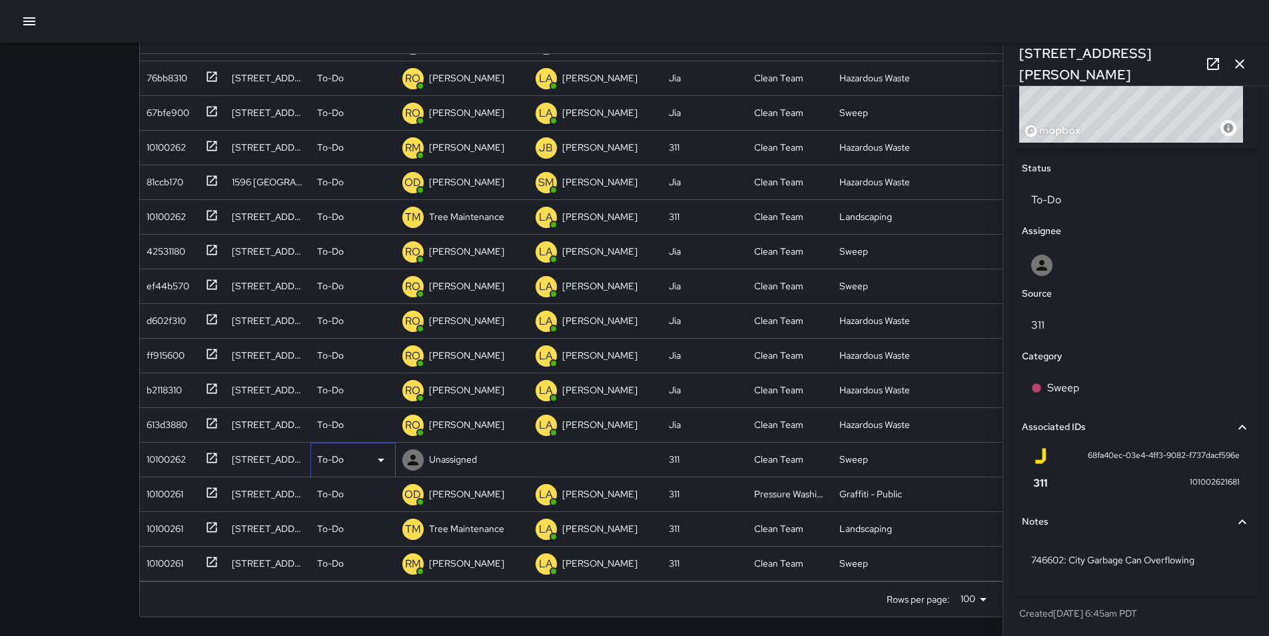
click at [379, 459] on icon at bounding box center [381, 459] width 7 height 3
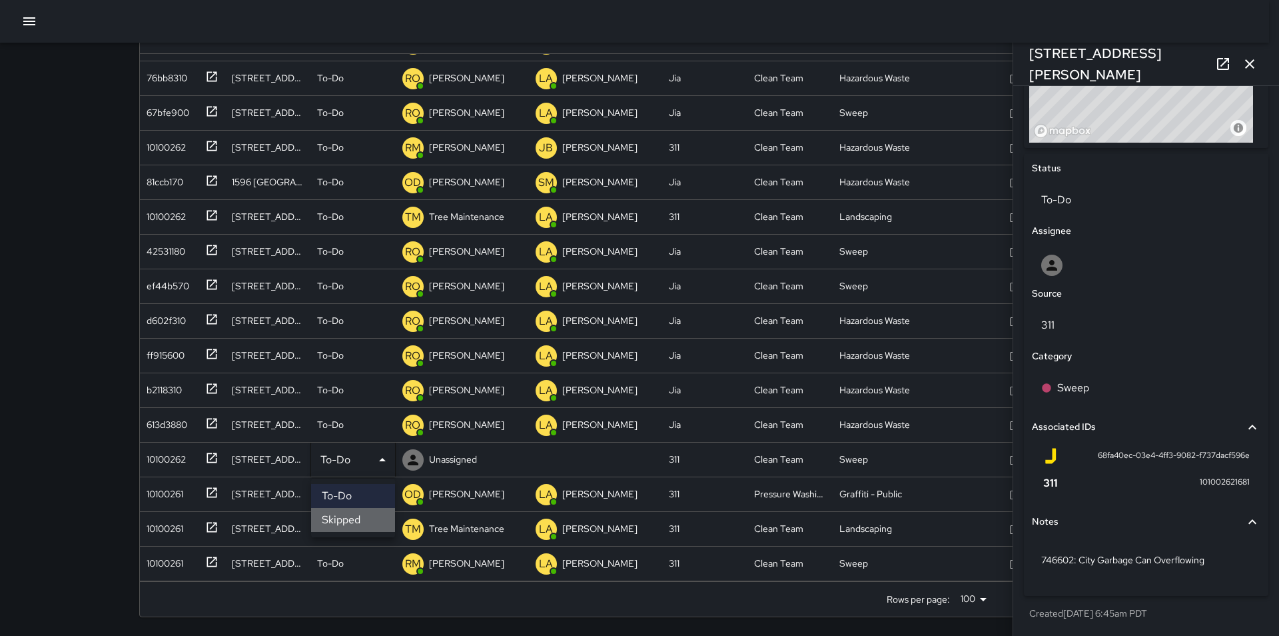
click at [360, 519] on li "Skipped" at bounding box center [353, 520] width 84 height 24
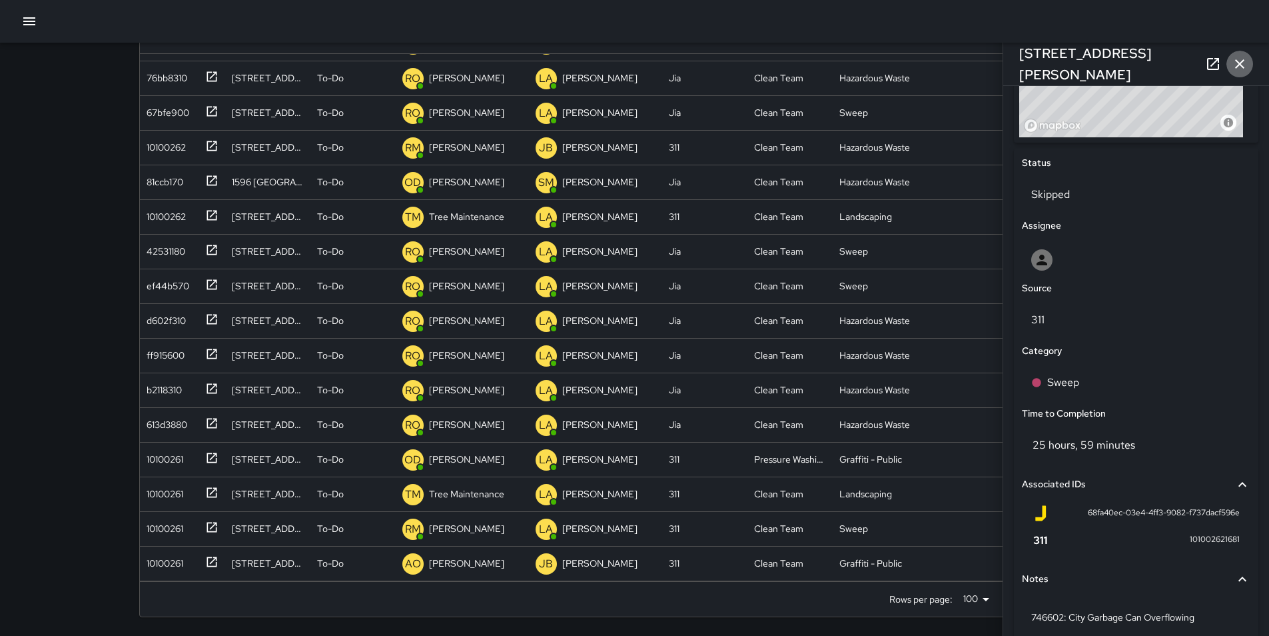
click at [1237, 69] on icon "button" at bounding box center [1240, 64] width 16 height 16
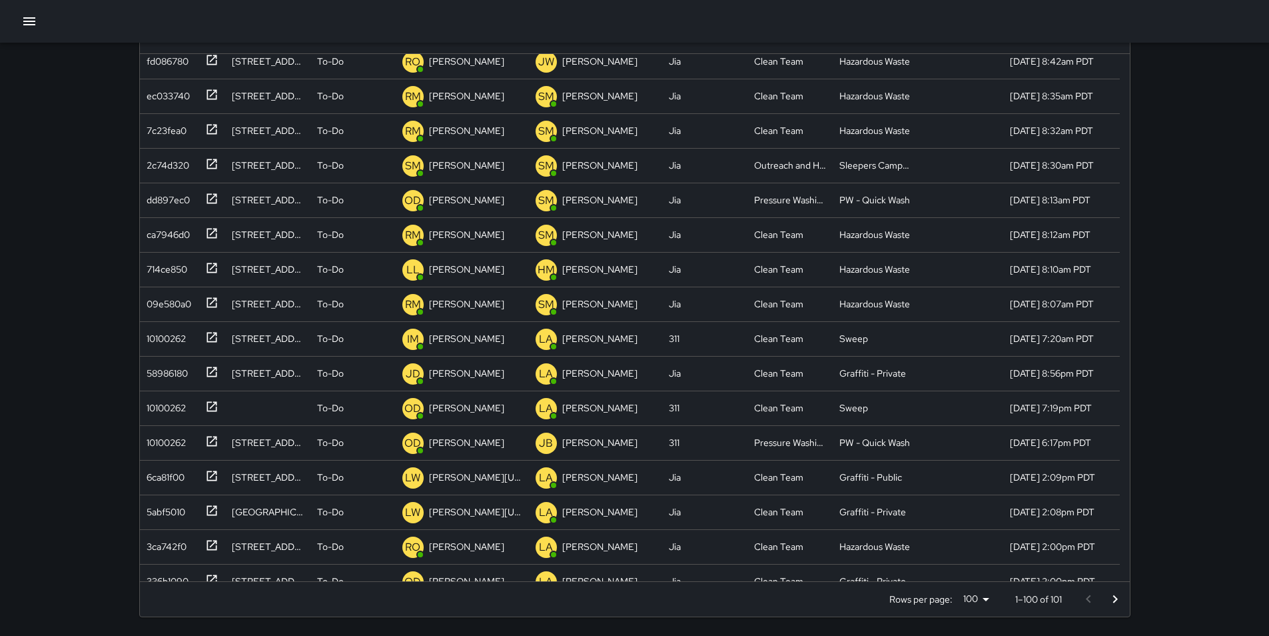
scroll to position [0, 0]
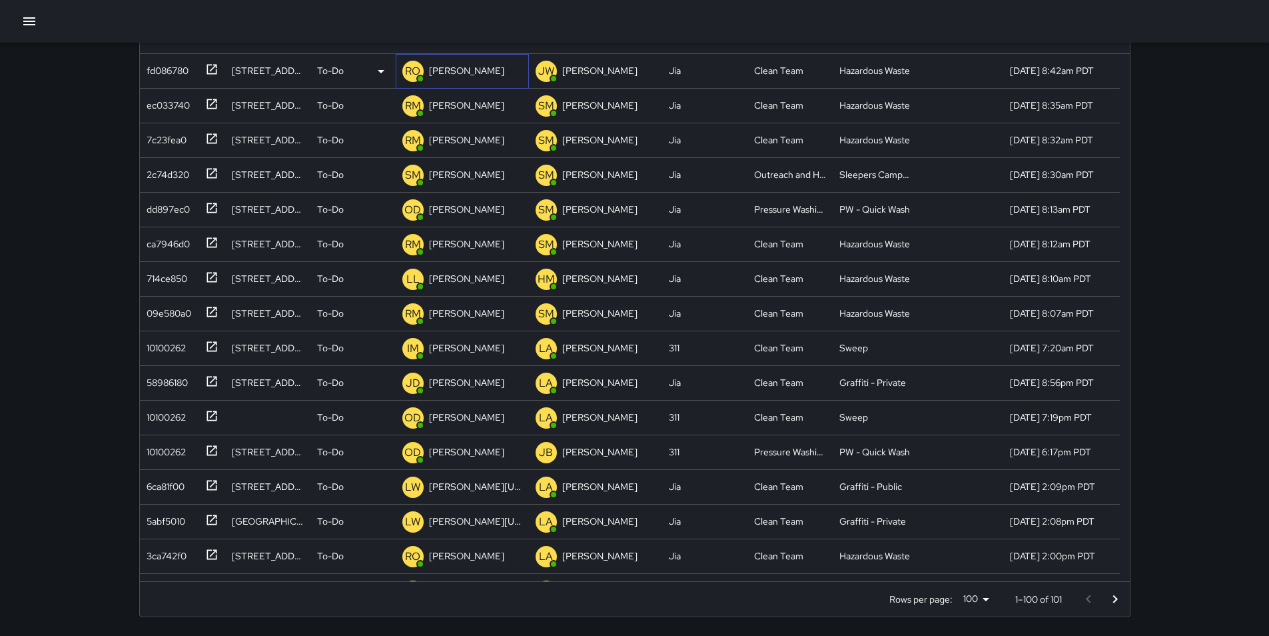
click at [464, 69] on p "[PERSON_NAME]" at bounding box center [466, 70] width 75 height 13
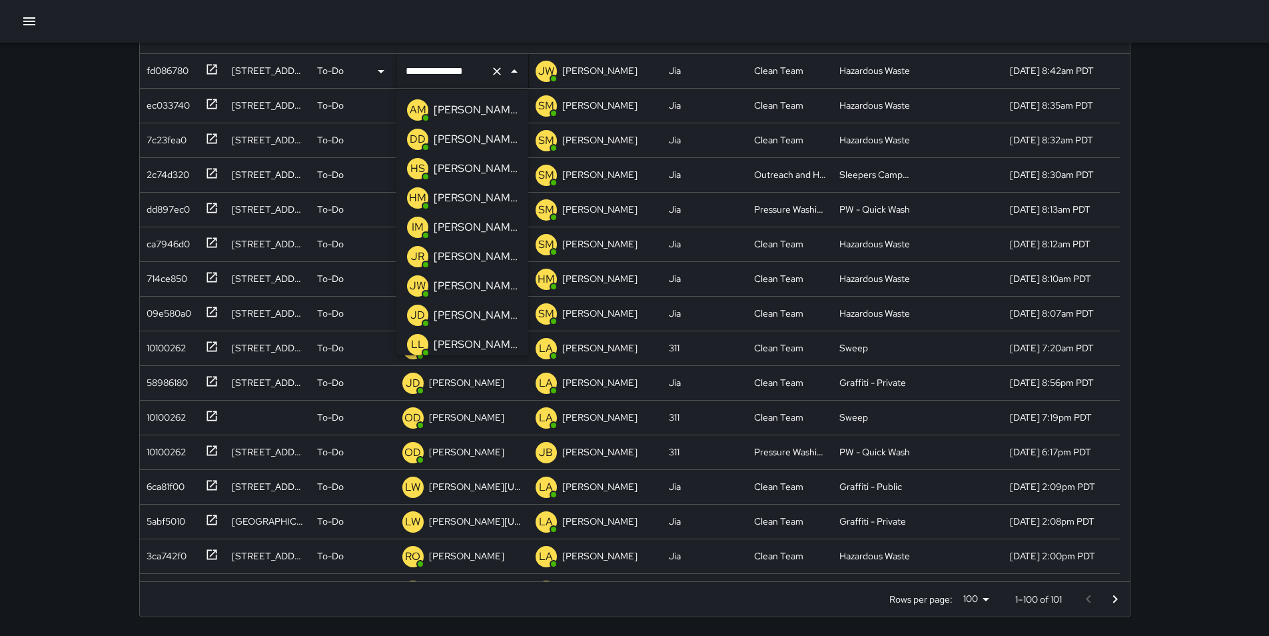
scroll to position [151, 0]
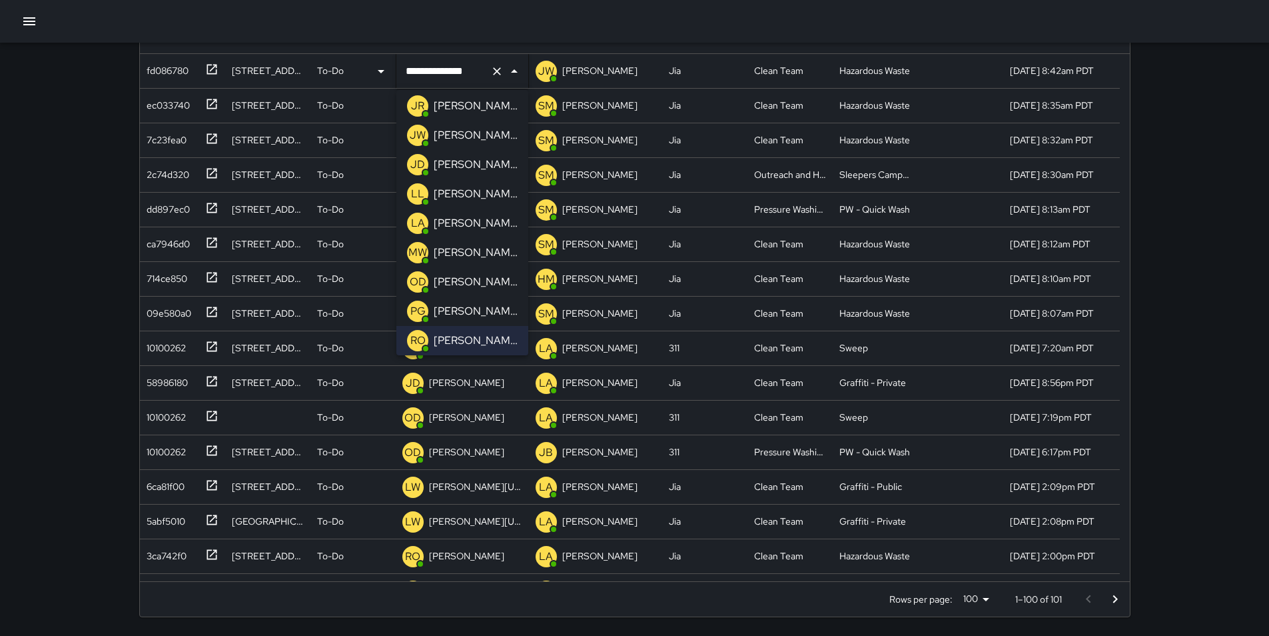
click at [486, 277] on p "[PERSON_NAME]" at bounding box center [476, 282] width 84 height 16
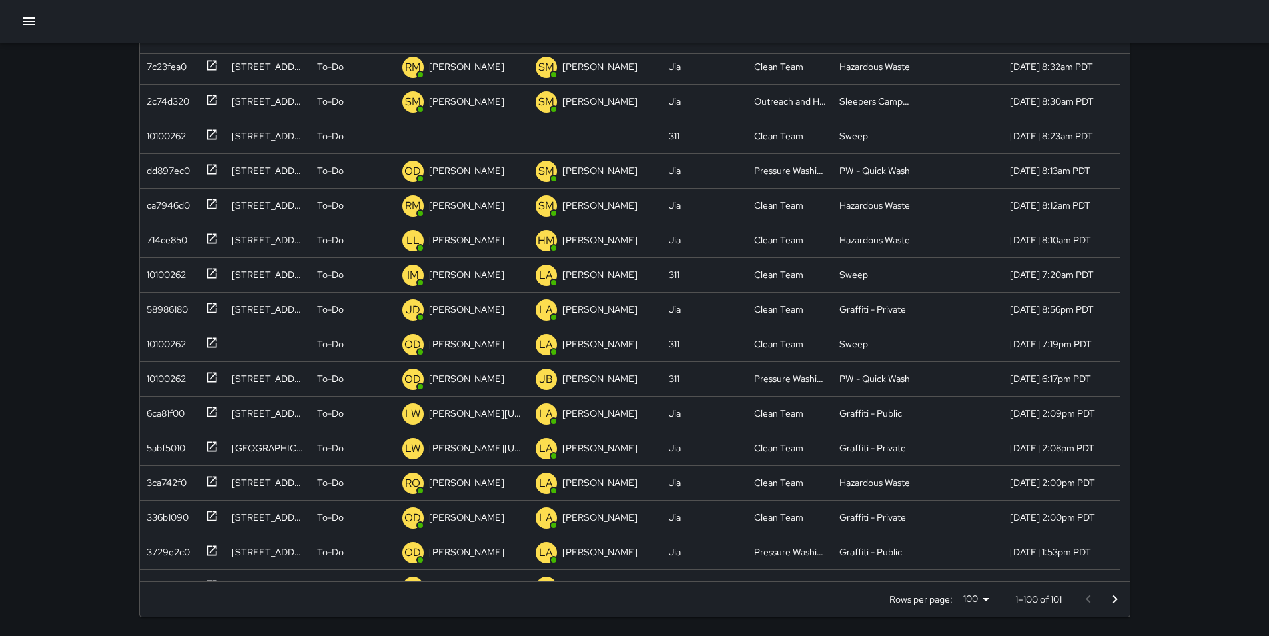
scroll to position [0, 0]
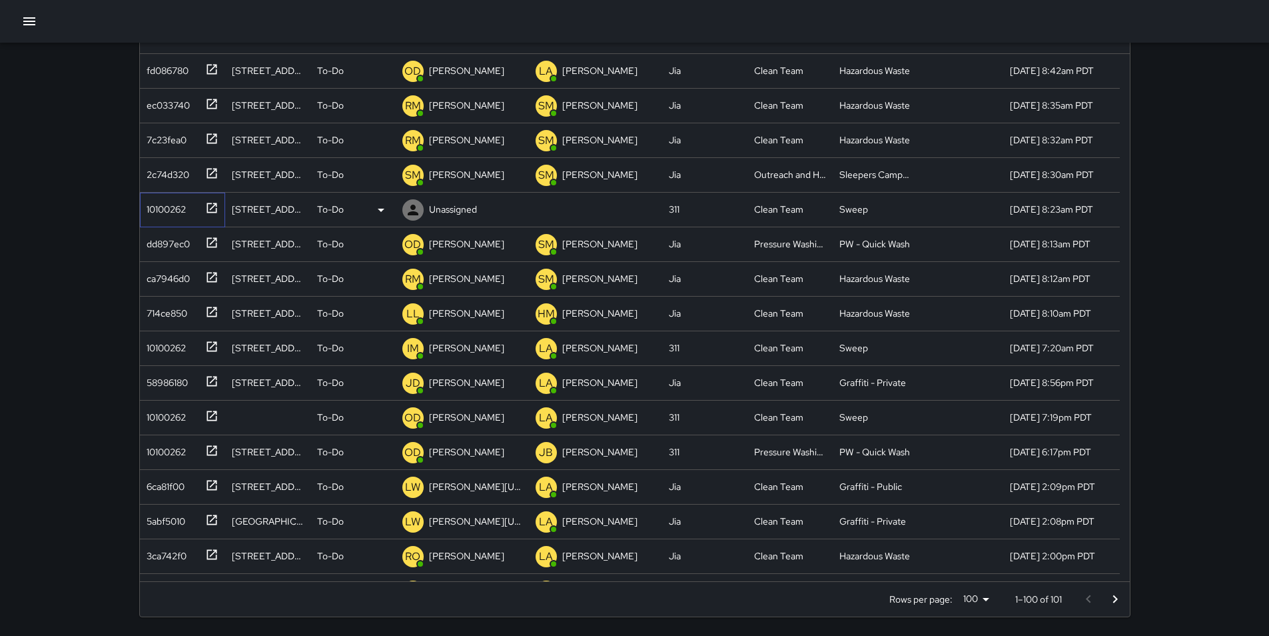
click at [175, 207] on div "10100262" at bounding box center [163, 206] width 45 height 19
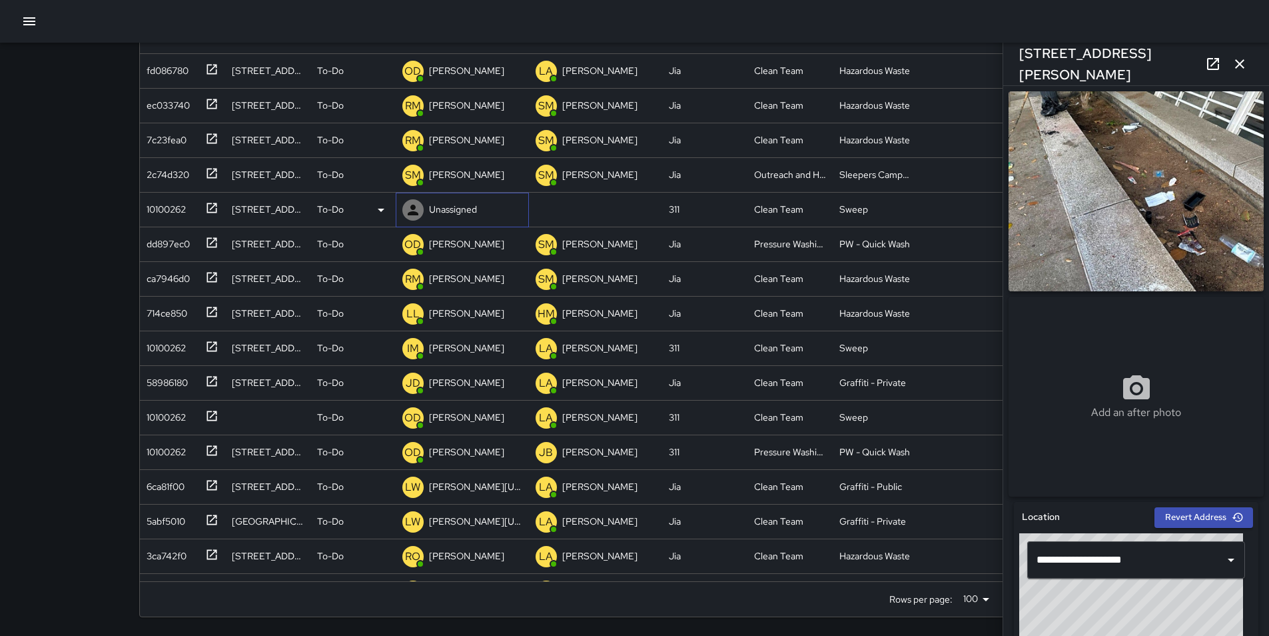
click at [450, 209] on p "Unassigned" at bounding box center [453, 209] width 48 height 13
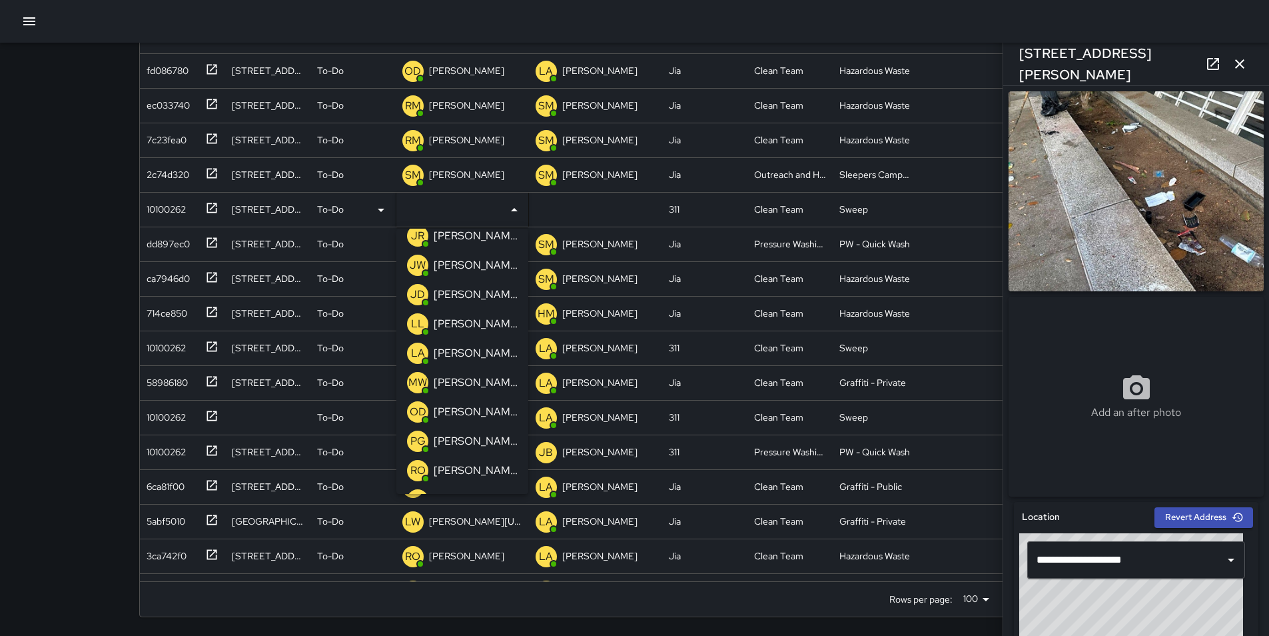
scroll to position [160, 0]
click at [497, 465] on p "[PERSON_NAME]" at bounding box center [476, 470] width 84 height 16
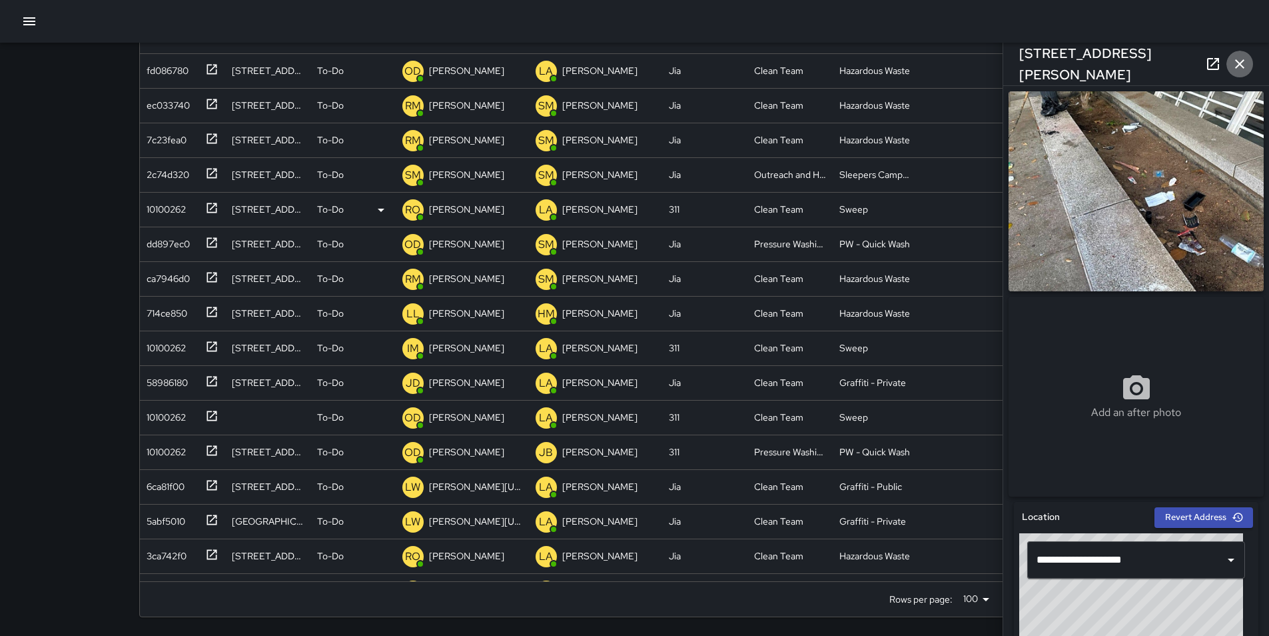
click at [1239, 63] on icon "button" at bounding box center [1239, 63] width 9 height 9
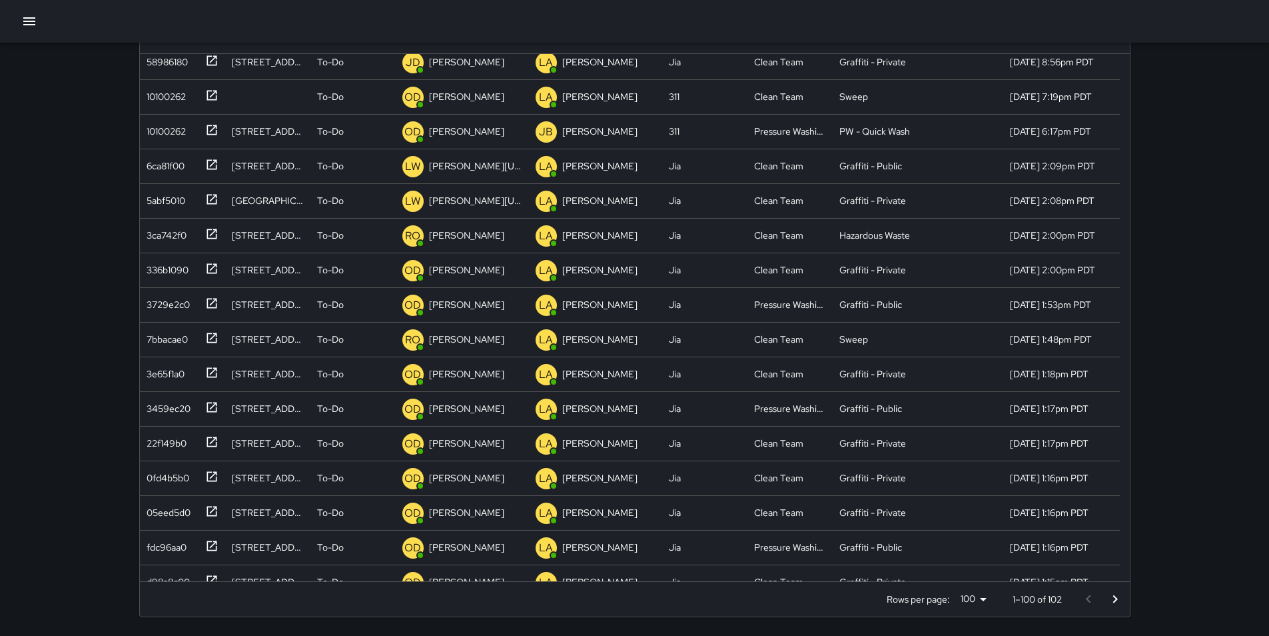
scroll to position [320, 0]
